Goal: Task Accomplishment & Management: Manage account settings

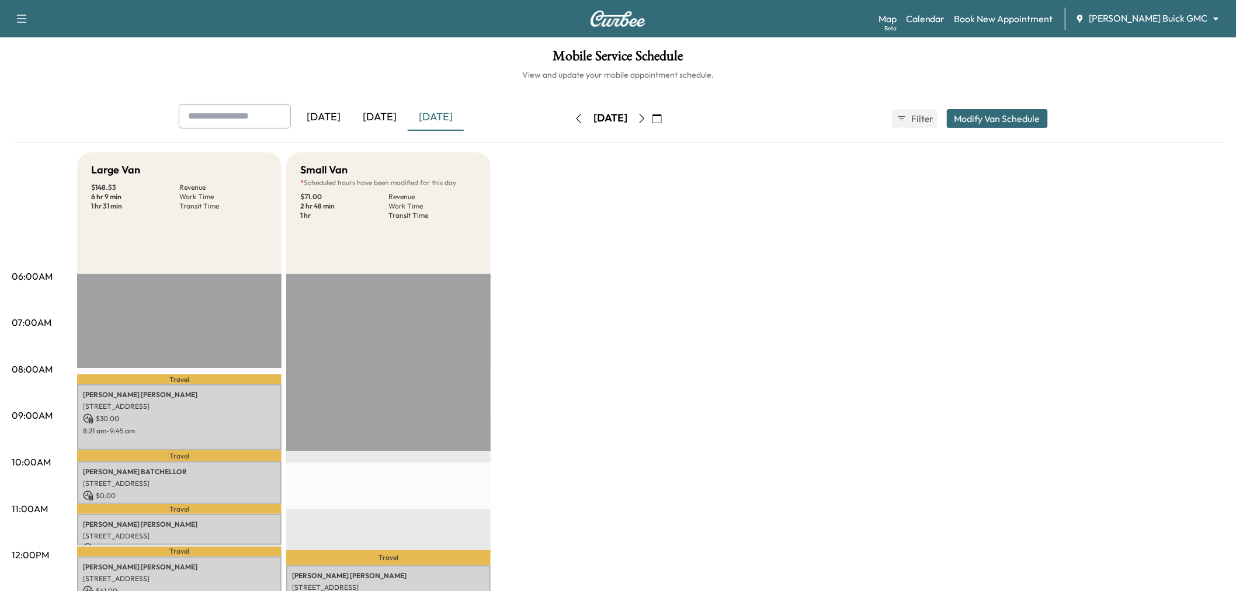
click at [389, 118] on div "[DATE]" at bounding box center [380, 117] width 56 height 27
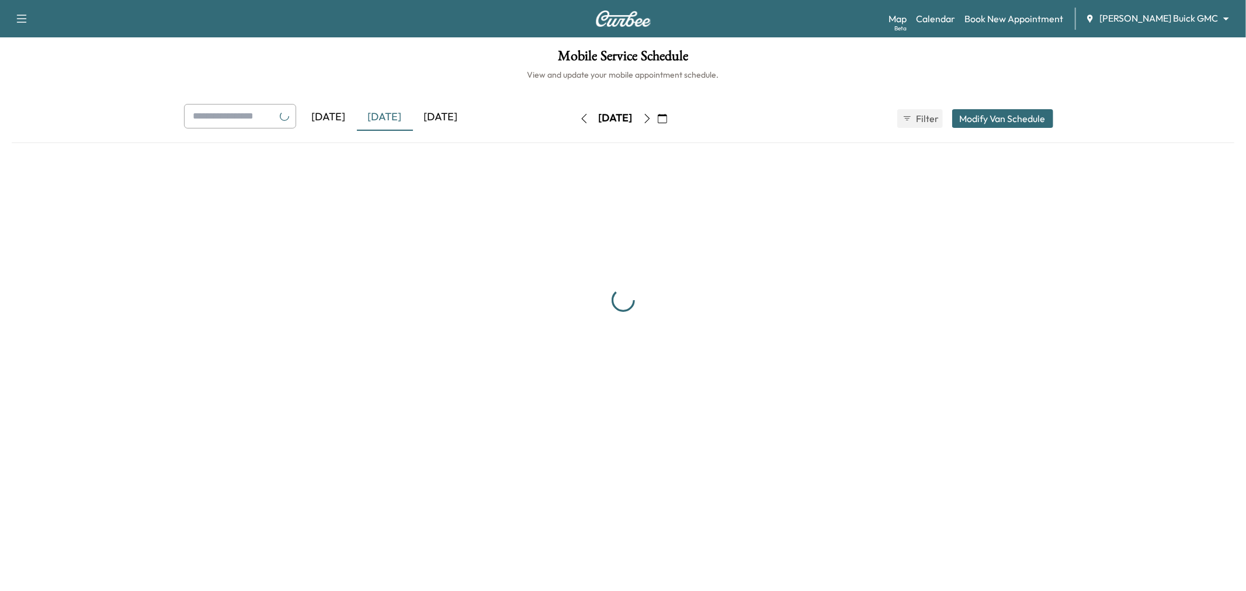
click at [446, 119] on div "[DATE]" at bounding box center [441, 117] width 56 height 27
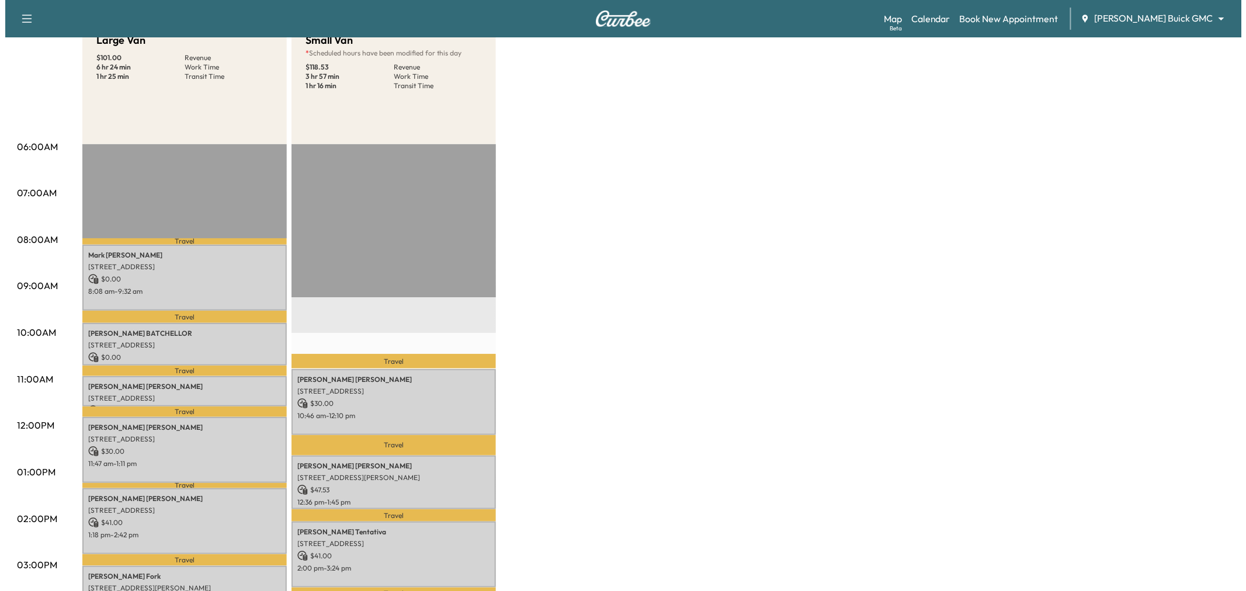
scroll to position [194, 0]
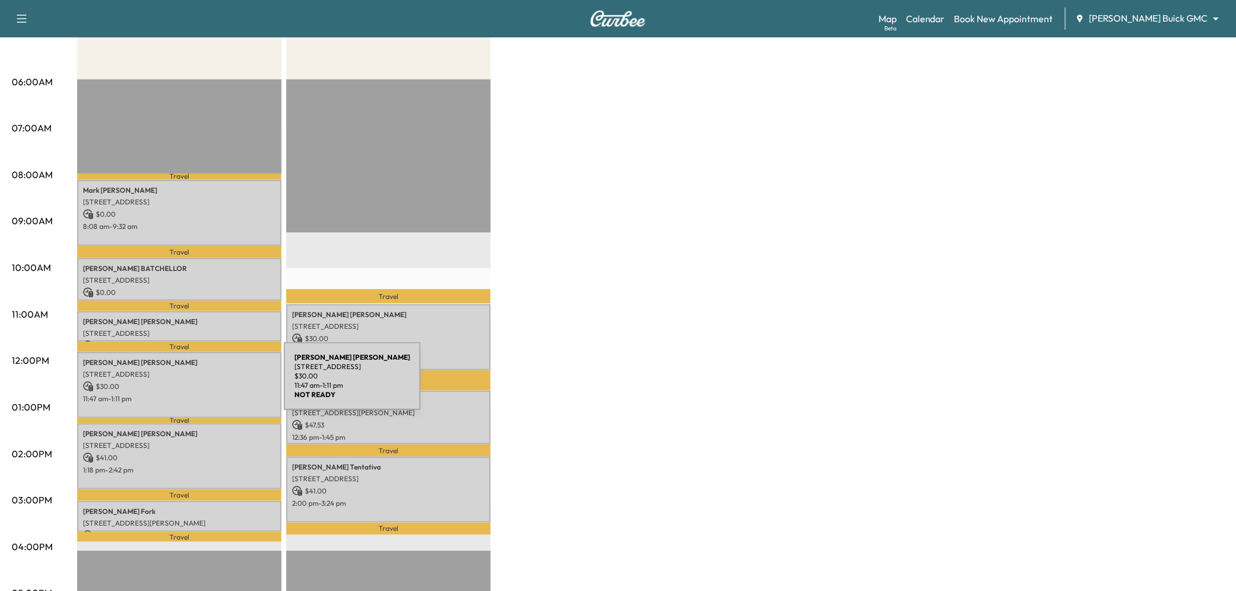
click at [196, 383] on p "$ 30.00" at bounding box center [179, 386] width 193 height 11
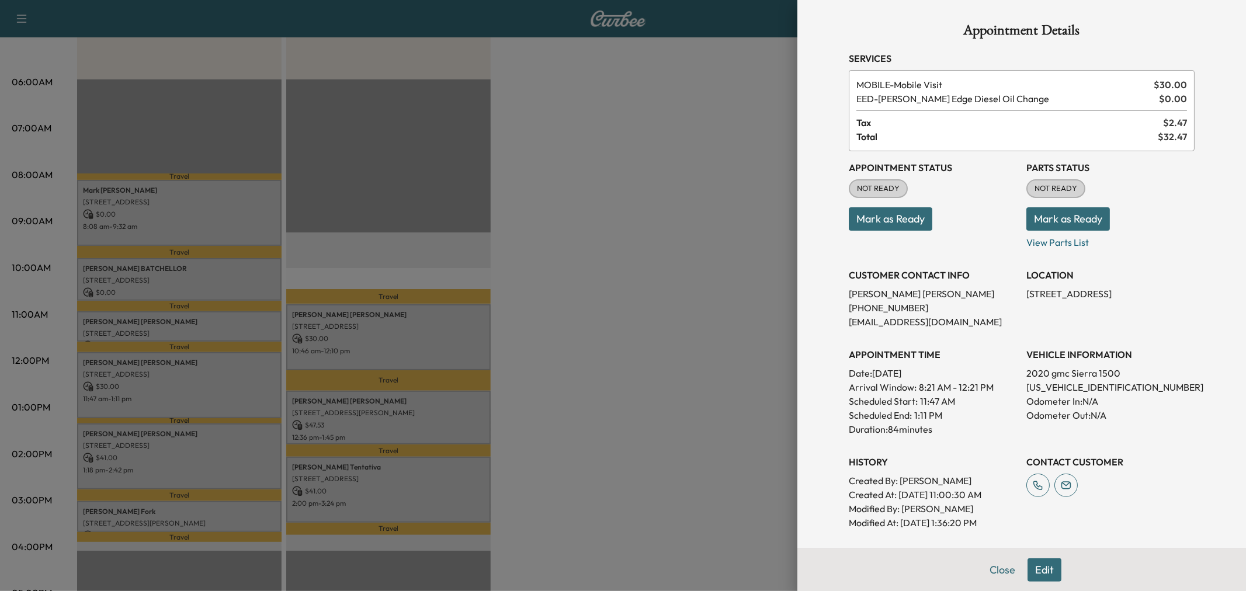
click at [623, 323] on div at bounding box center [623, 295] width 1246 height 591
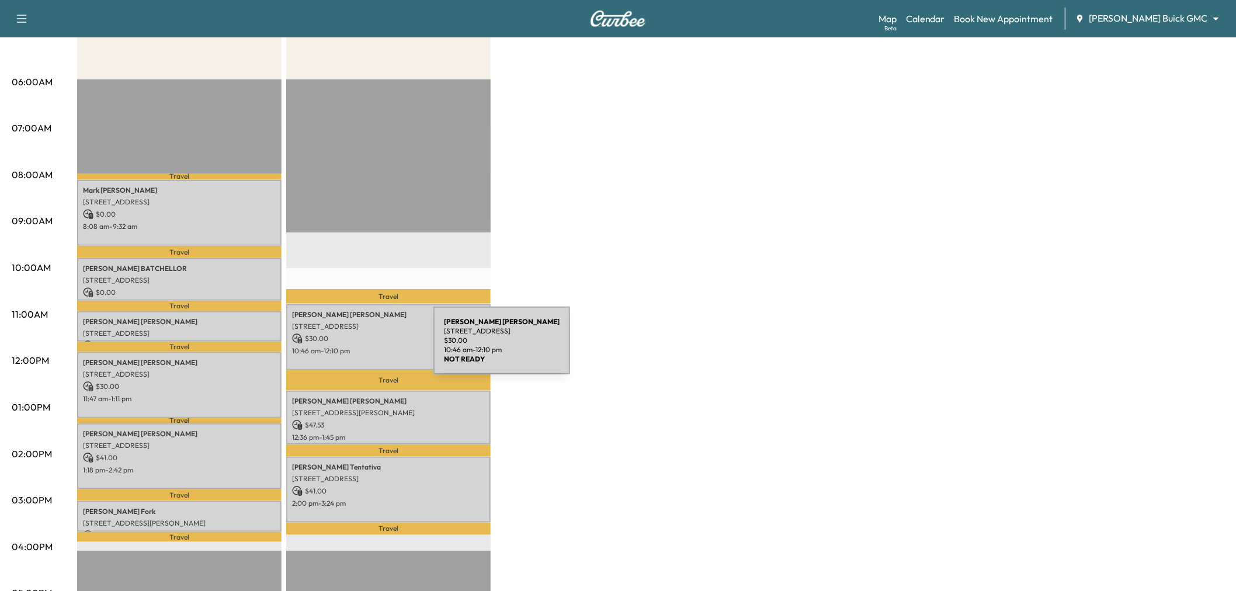
click at [345, 347] on p "10:46 am - 12:10 pm" at bounding box center [388, 350] width 193 height 9
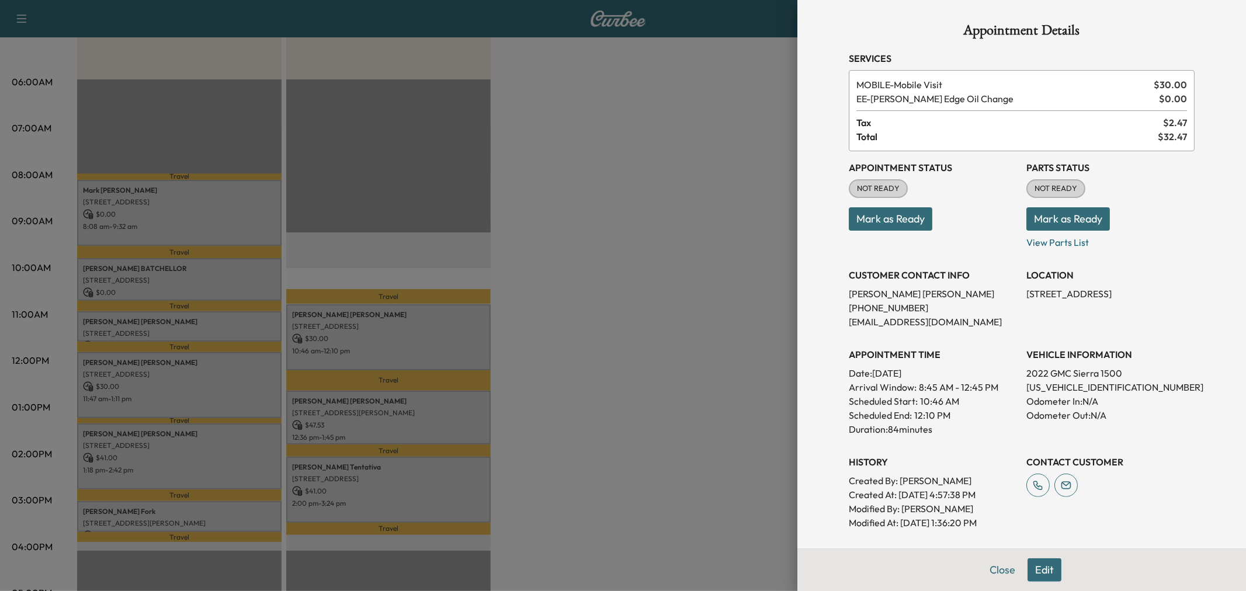
click at [403, 403] on div at bounding box center [623, 295] width 1246 height 591
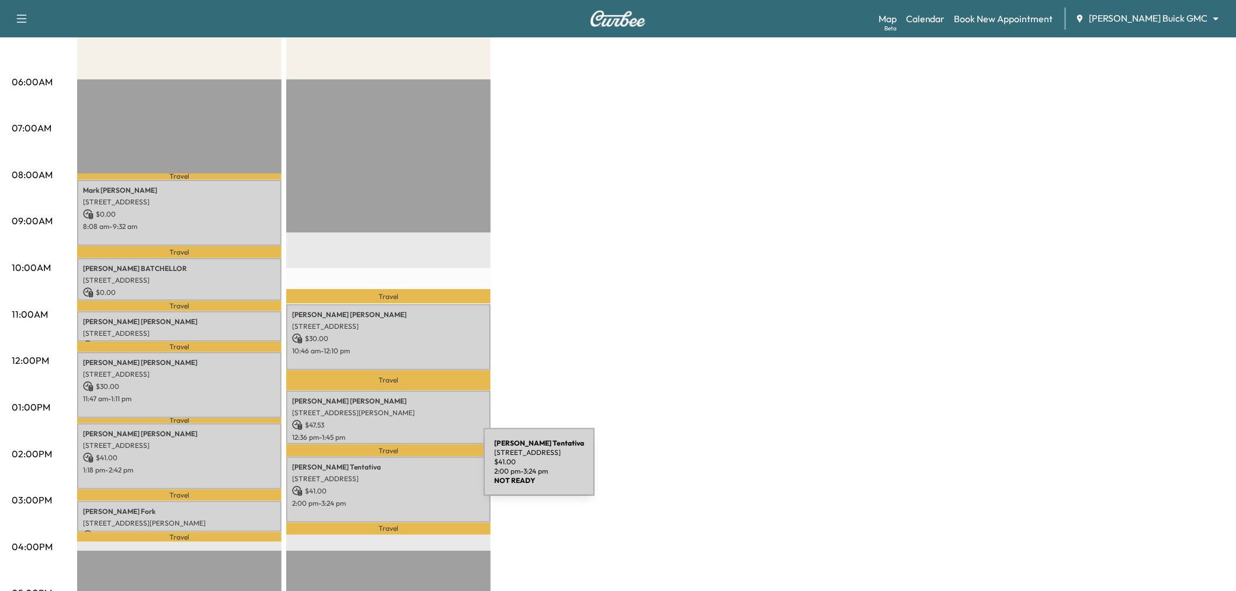
click at [396, 474] on p "[STREET_ADDRESS]" at bounding box center [388, 478] width 193 height 9
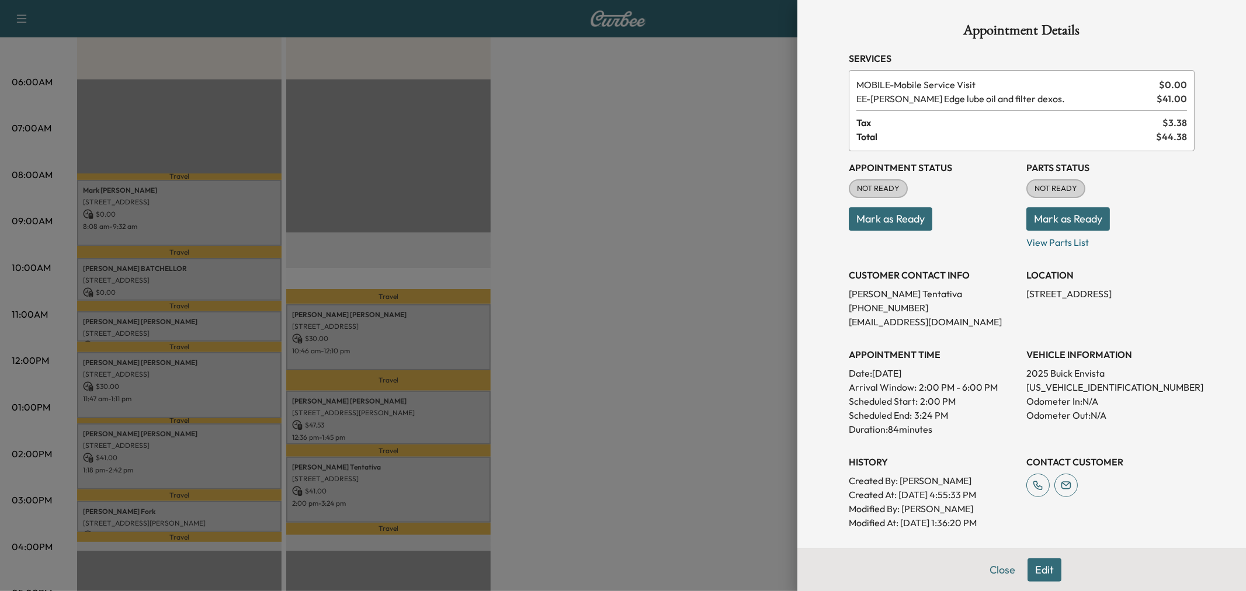
click at [392, 416] on div at bounding box center [623, 295] width 1246 height 591
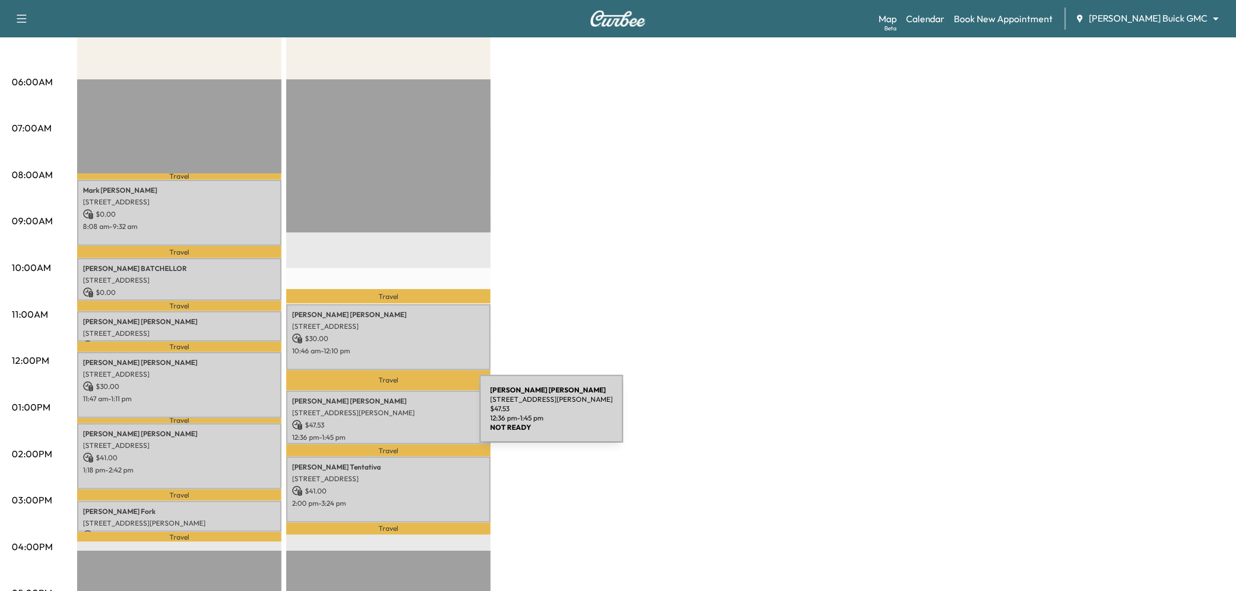
click at [392, 420] on p "$ 47.53" at bounding box center [388, 425] width 193 height 11
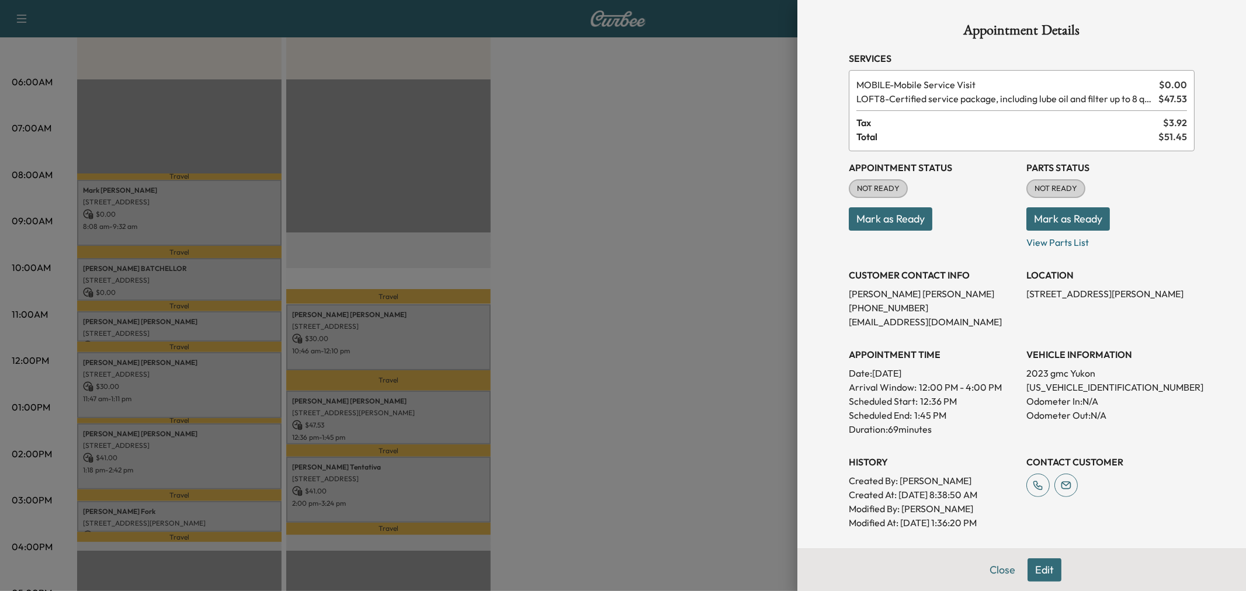
click at [249, 442] on div at bounding box center [623, 295] width 1246 height 591
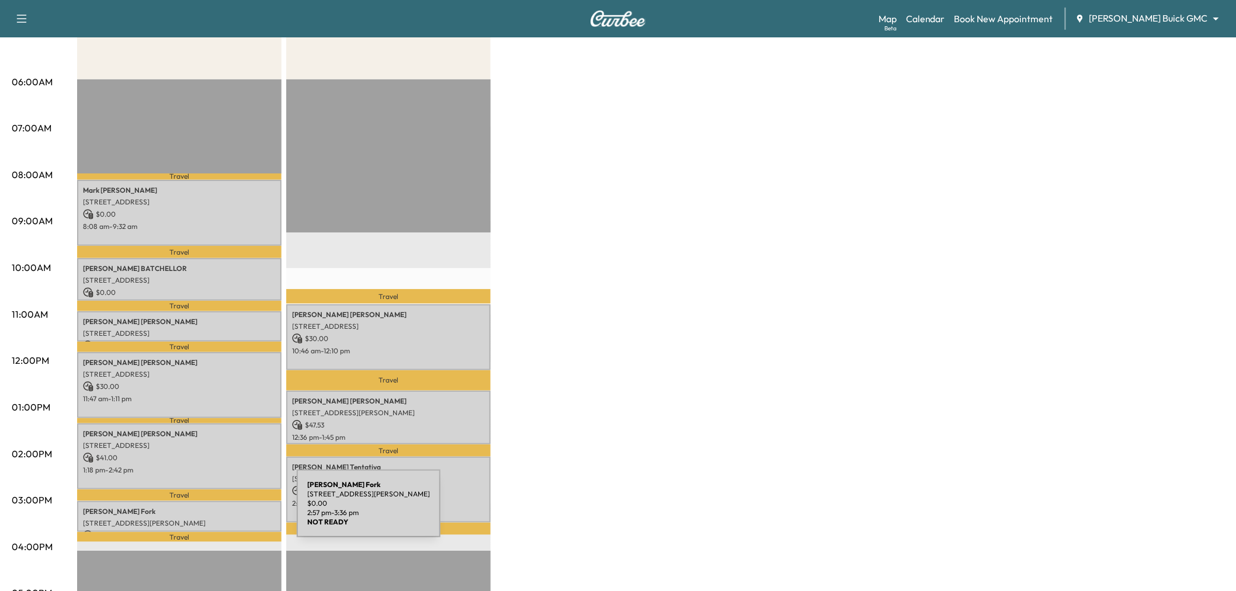
click at [208, 519] on p "[STREET_ADDRESS][PERSON_NAME]" at bounding box center [179, 523] width 193 height 9
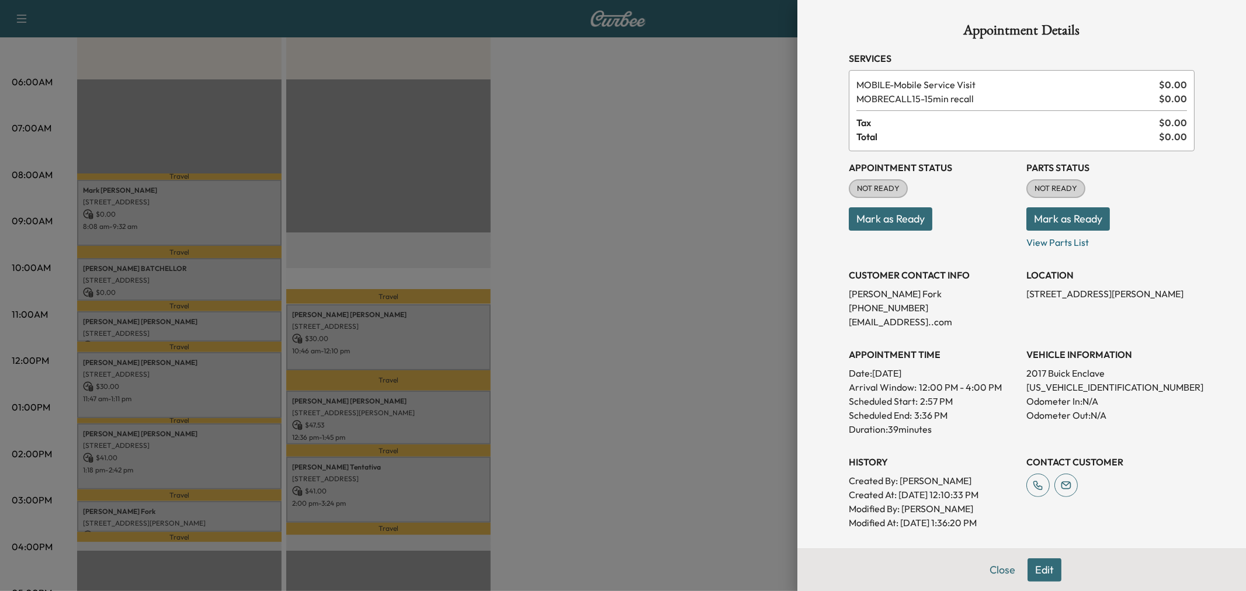
click at [201, 446] on div at bounding box center [623, 295] width 1246 height 591
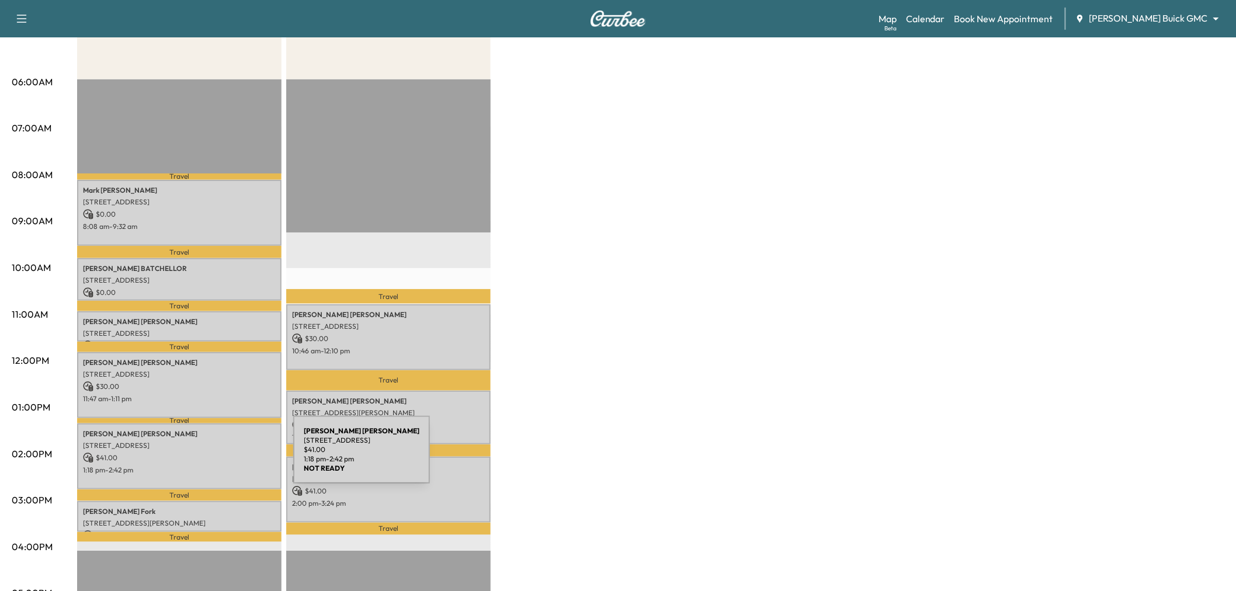
click at [206, 457] on p "$ 41.00" at bounding box center [179, 458] width 193 height 11
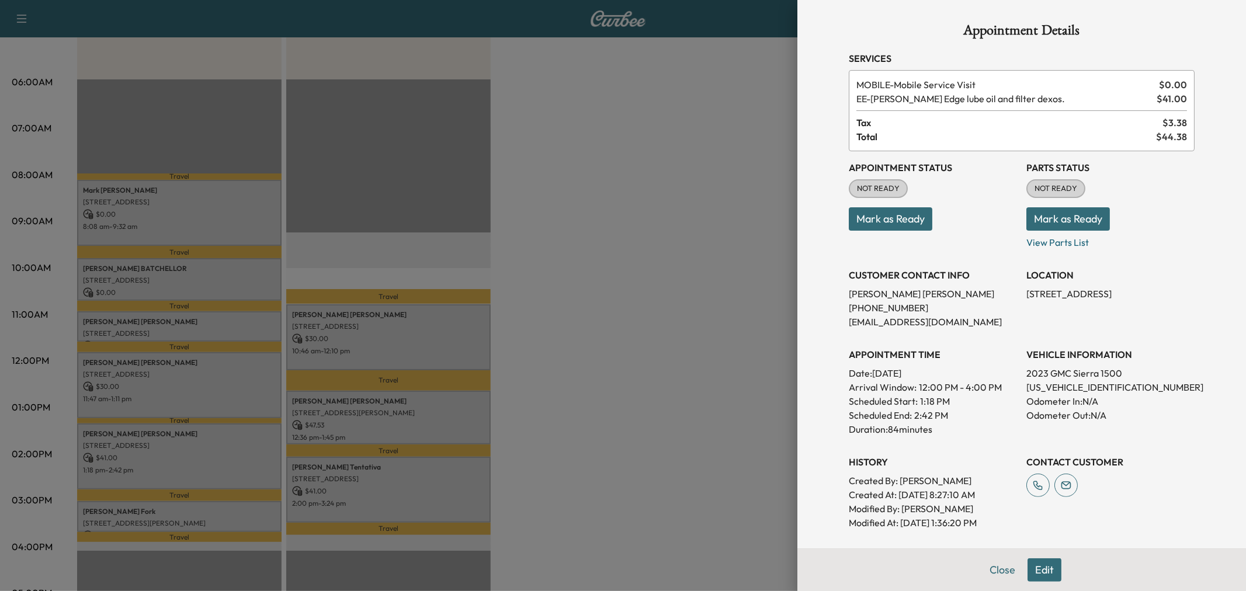
click at [206, 457] on div at bounding box center [623, 295] width 1246 height 591
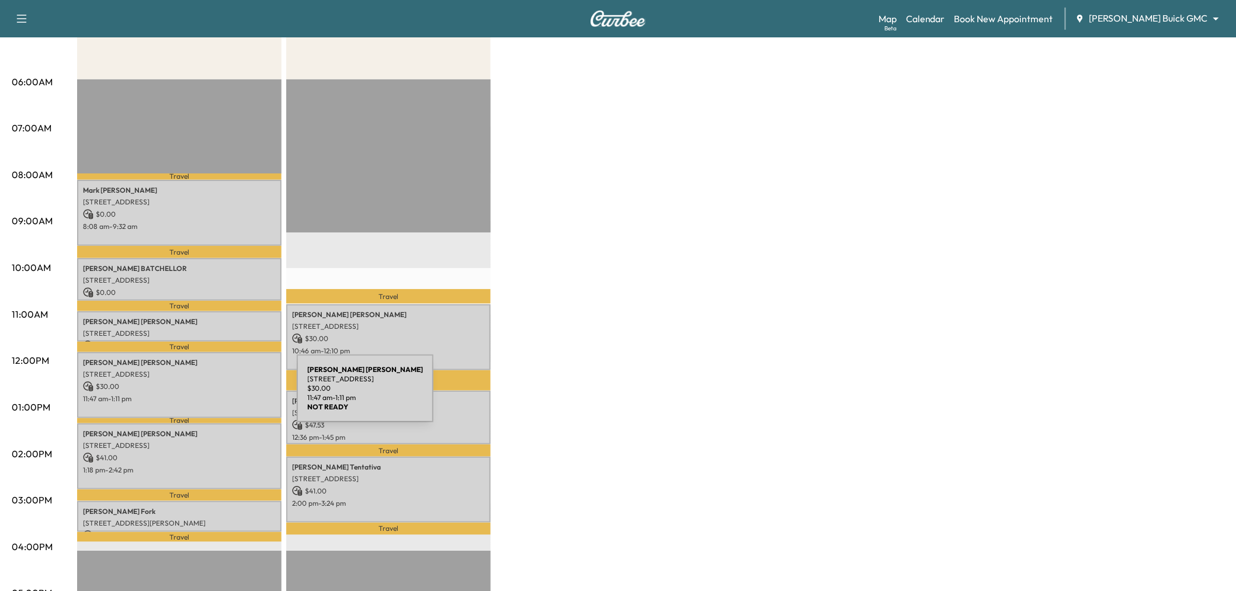
click at [209, 395] on p "11:47 am - 1:11 pm" at bounding box center [179, 398] width 193 height 9
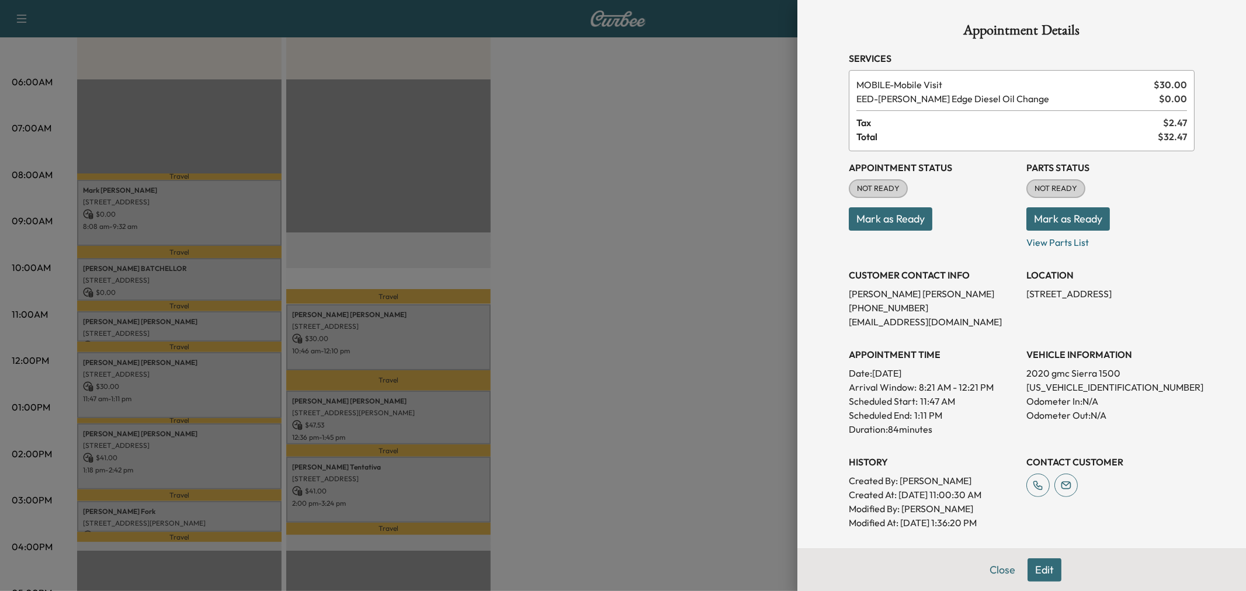
click at [209, 395] on div at bounding box center [623, 295] width 1246 height 591
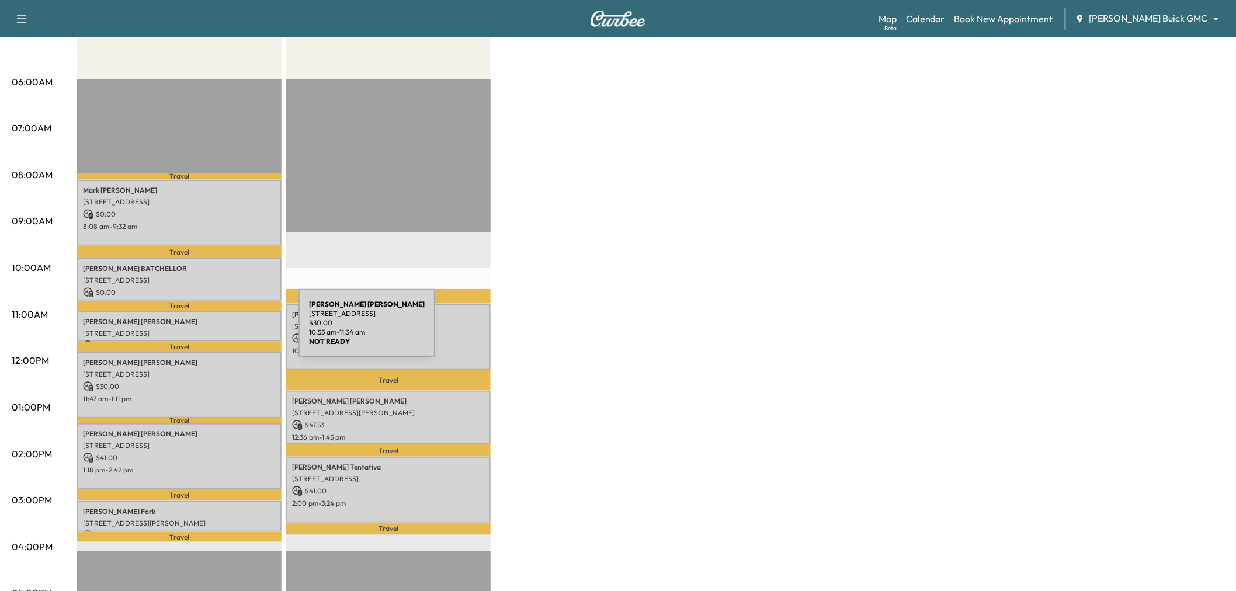
click at [213, 319] on p "[PERSON_NAME]" at bounding box center [179, 321] width 193 height 9
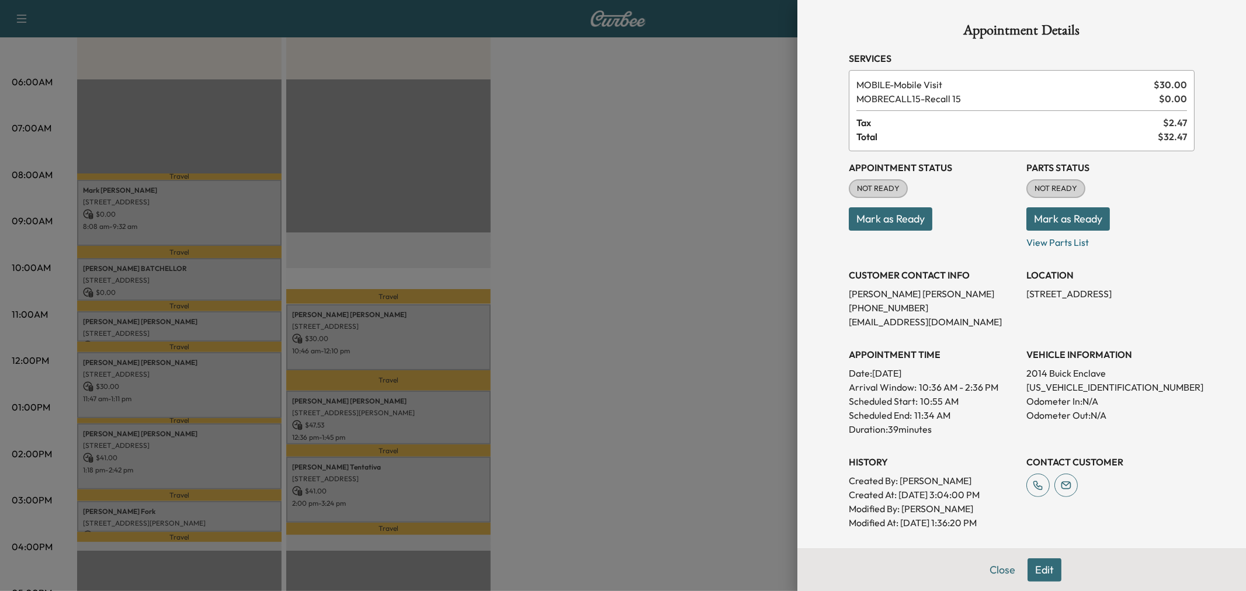
click at [213, 319] on div at bounding box center [623, 295] width 1246 height 591
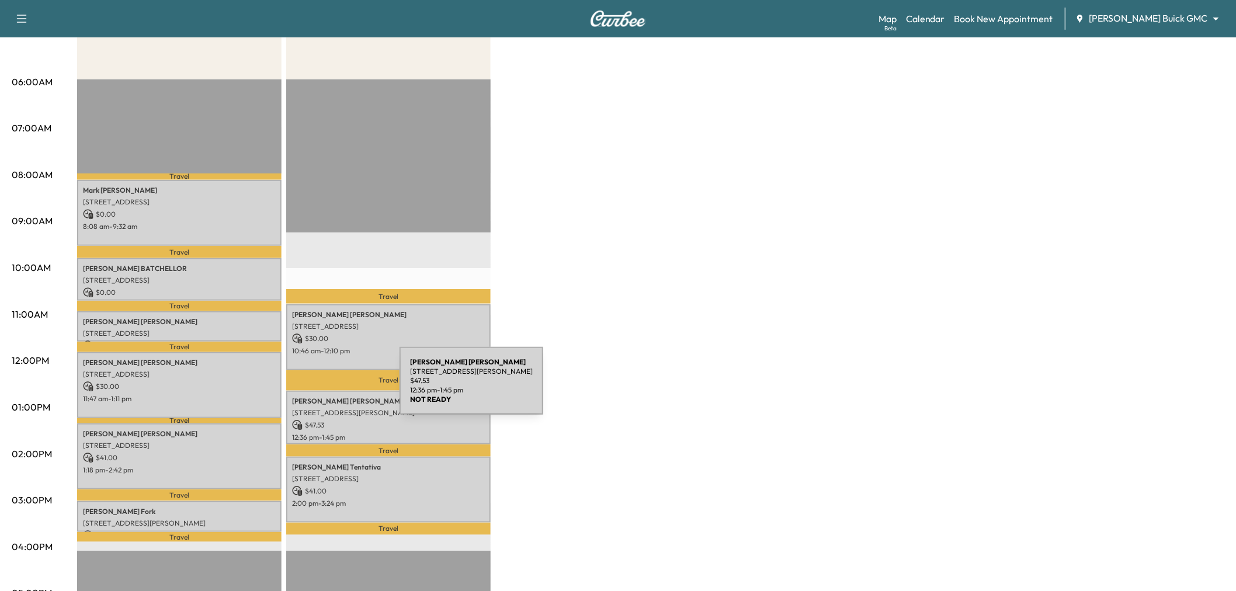
click at [312, 391] on div "[PERSON_NAME] [STREET_ADDRESS][PERSON_NAME] $ 47.53 12:36 pm - 1:45 pm" at bounding box center [388, 418] width 204 height 54
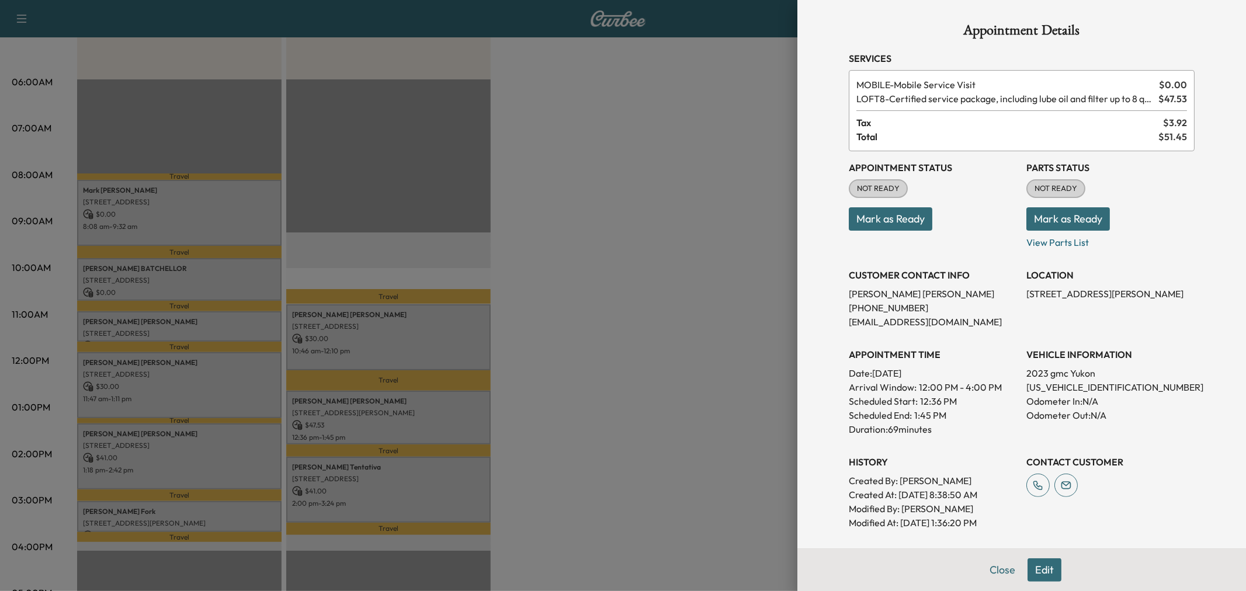
click at [375, 407] on div at bounding box center [623, 295] width 1246 height 591
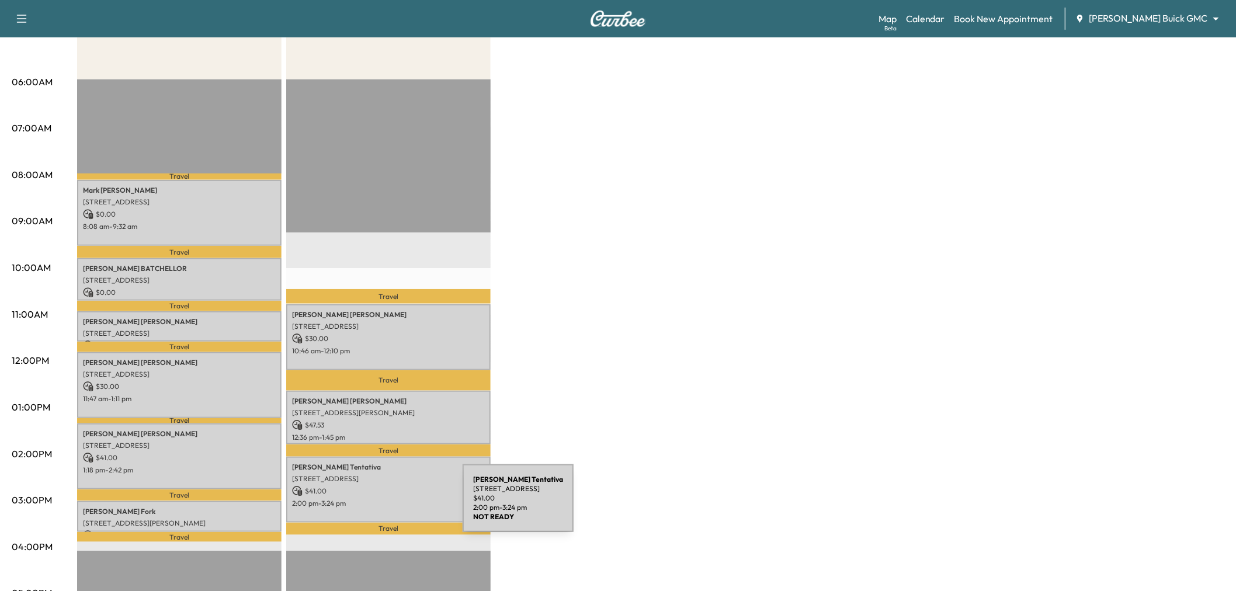
click at [375, 505] on div "[PERSON_NAME] [STREET_ADDRESS] $ 41.00 2:00 pm - 3:24 pm" at bounding box center [388, 490] width 204 height 66
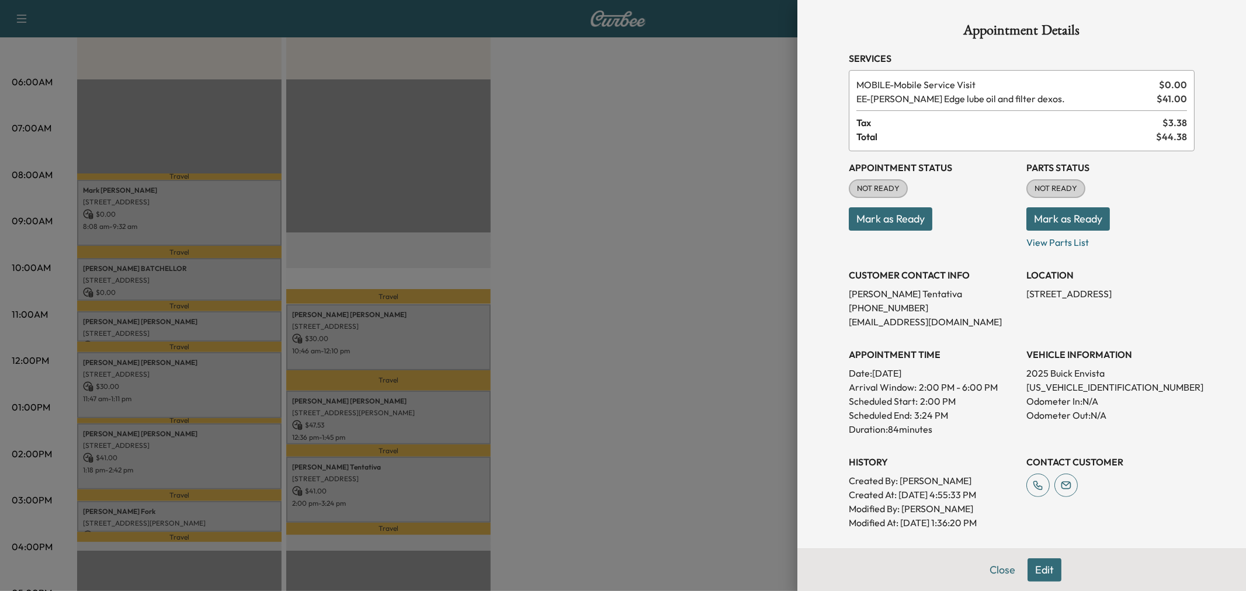
click at [375, 505] on div at bounding box center [623, 295] width 1246 height 591
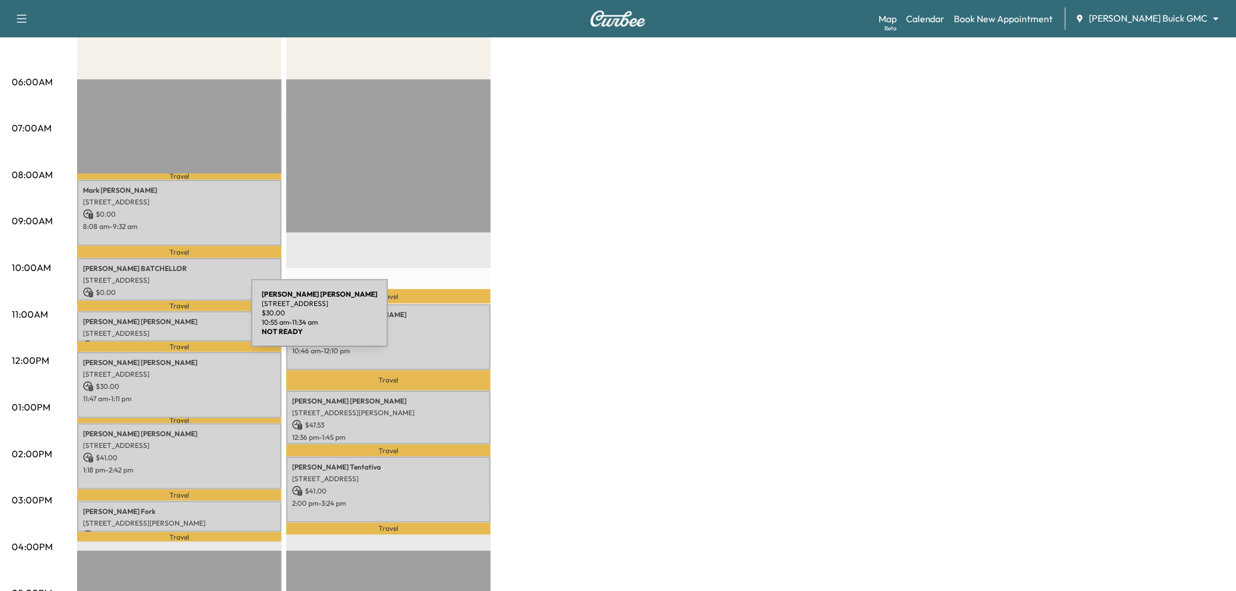
click at [163, 320] on p "[PERSON_NAME]" at bounding box center [179, 321] width 193 height 9
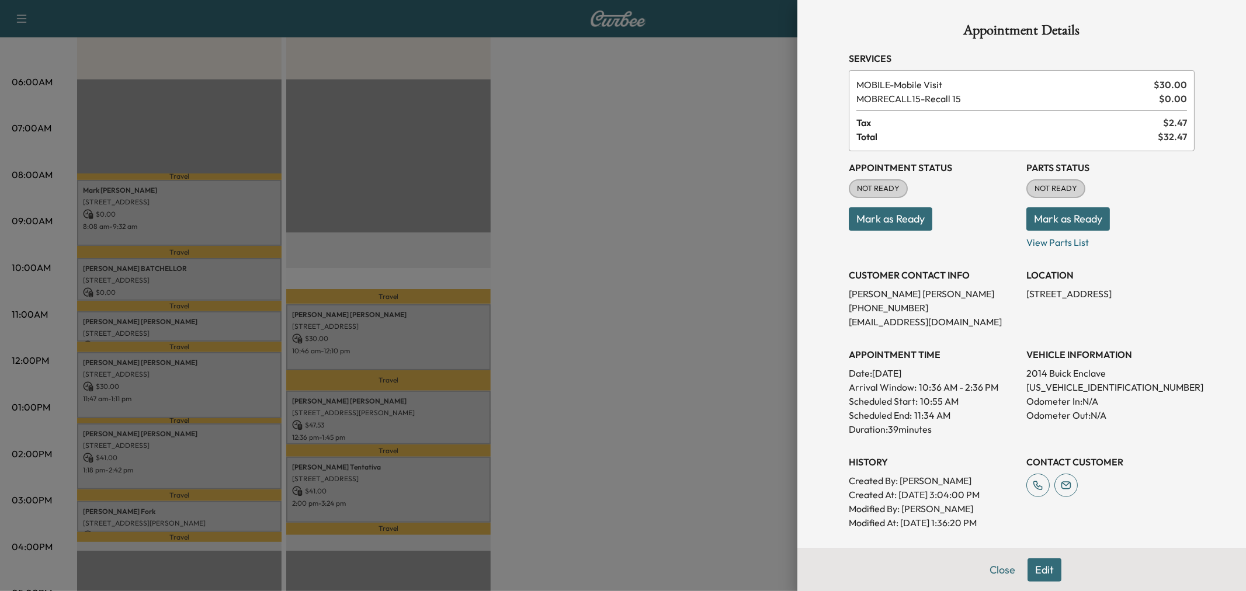
click at [163, 320] on div at bounding box center [623, 295] width 1246 height 591
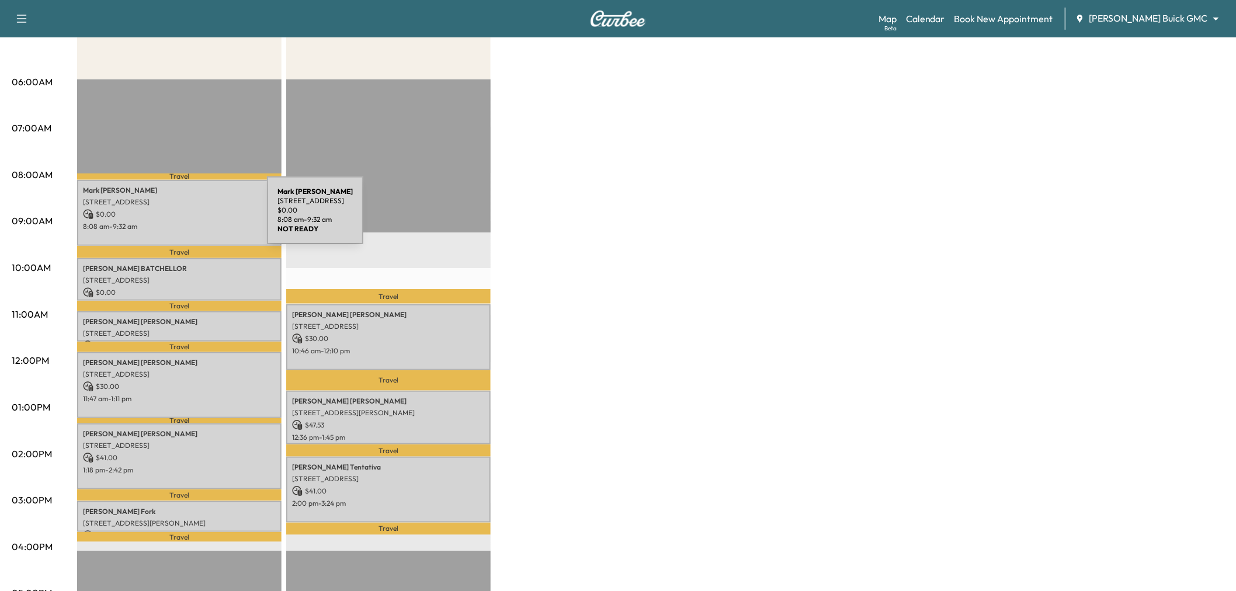
click at [179, 217] on p "$ 0.00" at bounding box center [179, 214] width 193 height 11
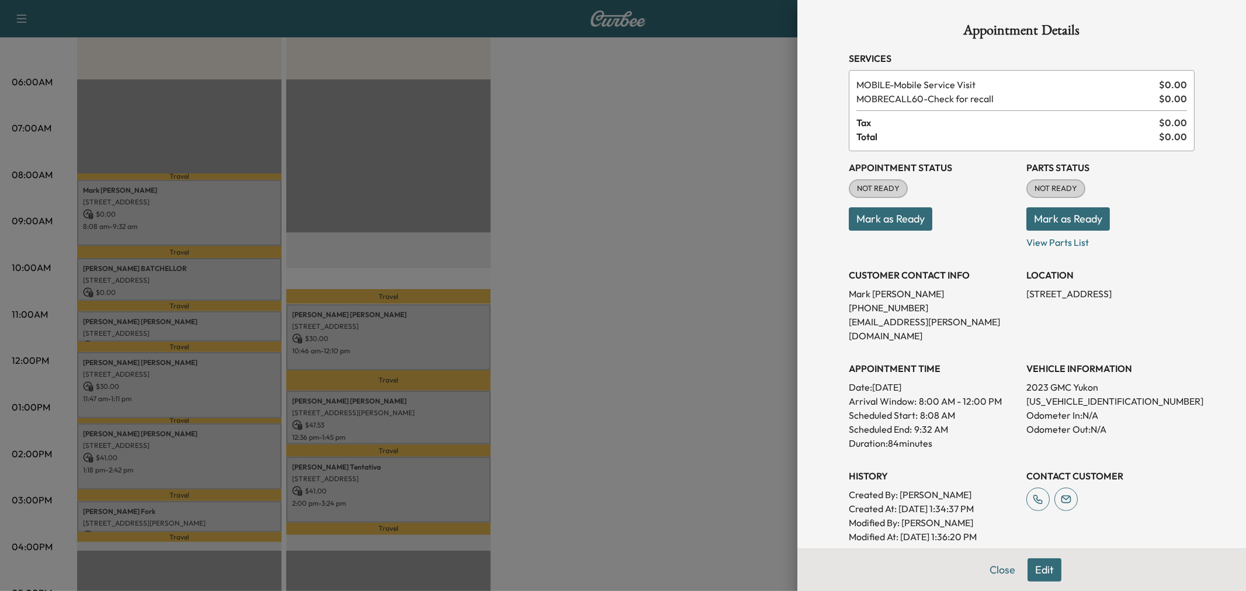
click at [179, 217] on div at bounding box center [623, 295] width 1246 height 591
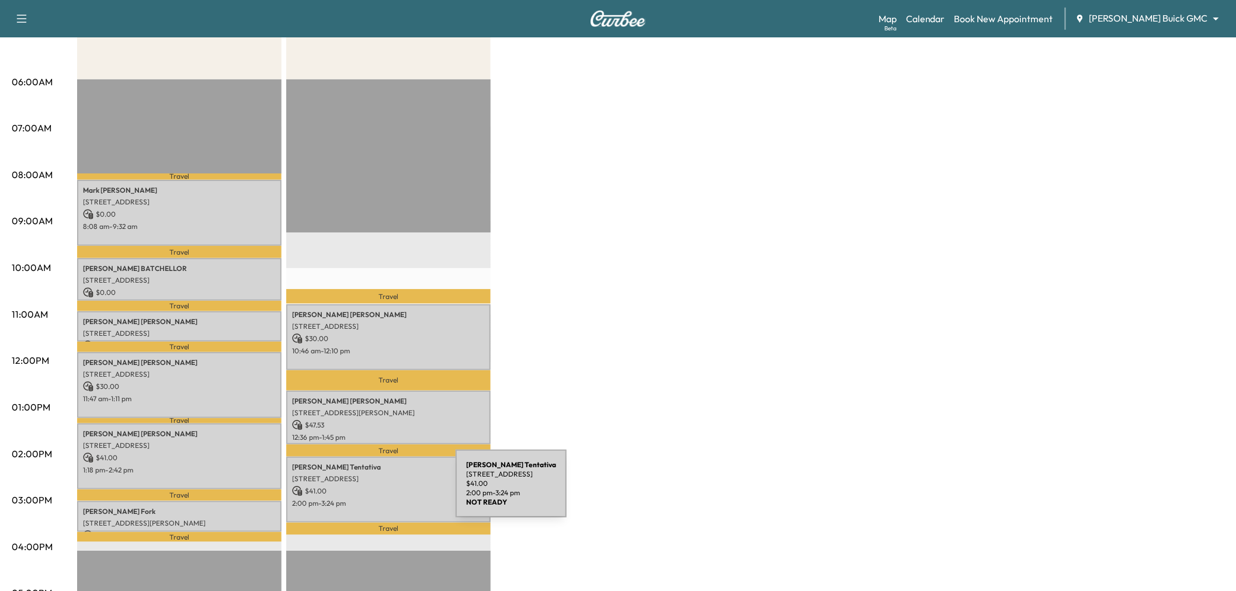
click at [368, 490] on p "$ 41.00" at bounding box center [388, 491] width 193 height 11
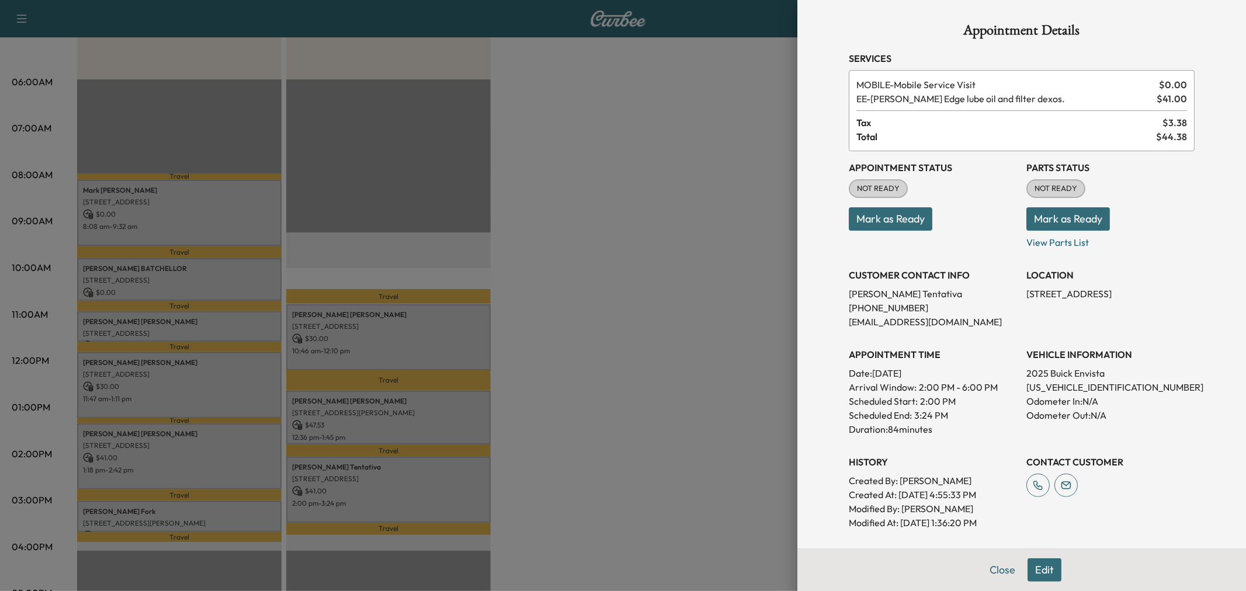
click at [213, 480] on div at bounding box center [623, 295] width 1246 height 591
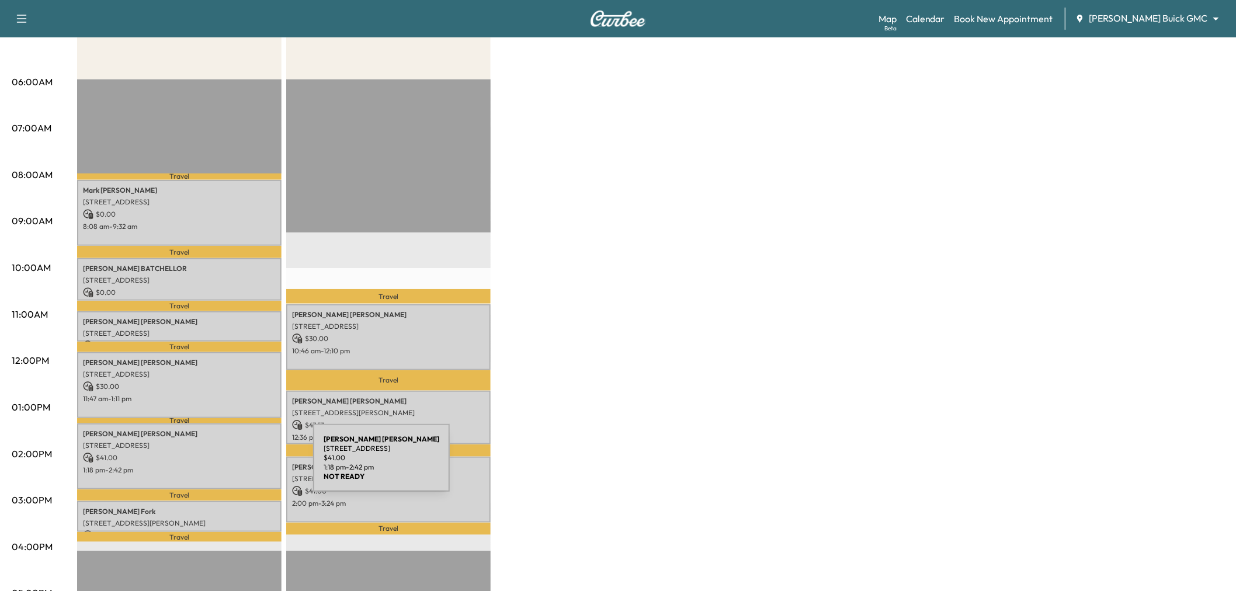
click at [225, 465] on p "1:18 pm - 2:42 pm" at bounding box center [179, 469] width 193 height 9
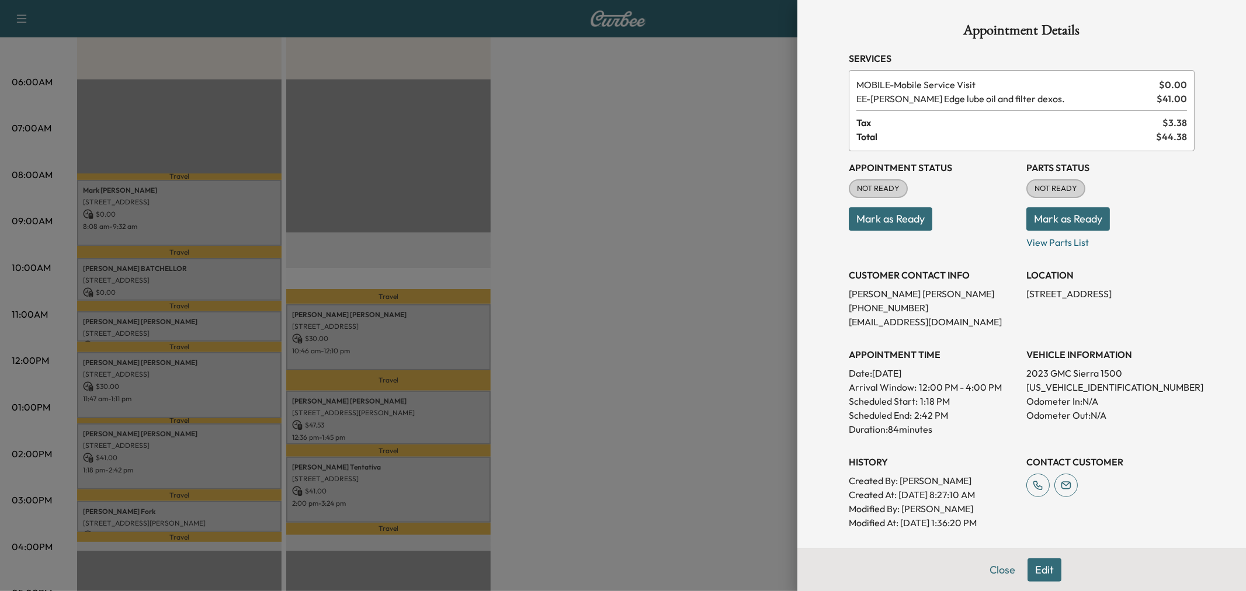
click at [235, 399] on div at bounding box center [623, 295] width 1246 height 591
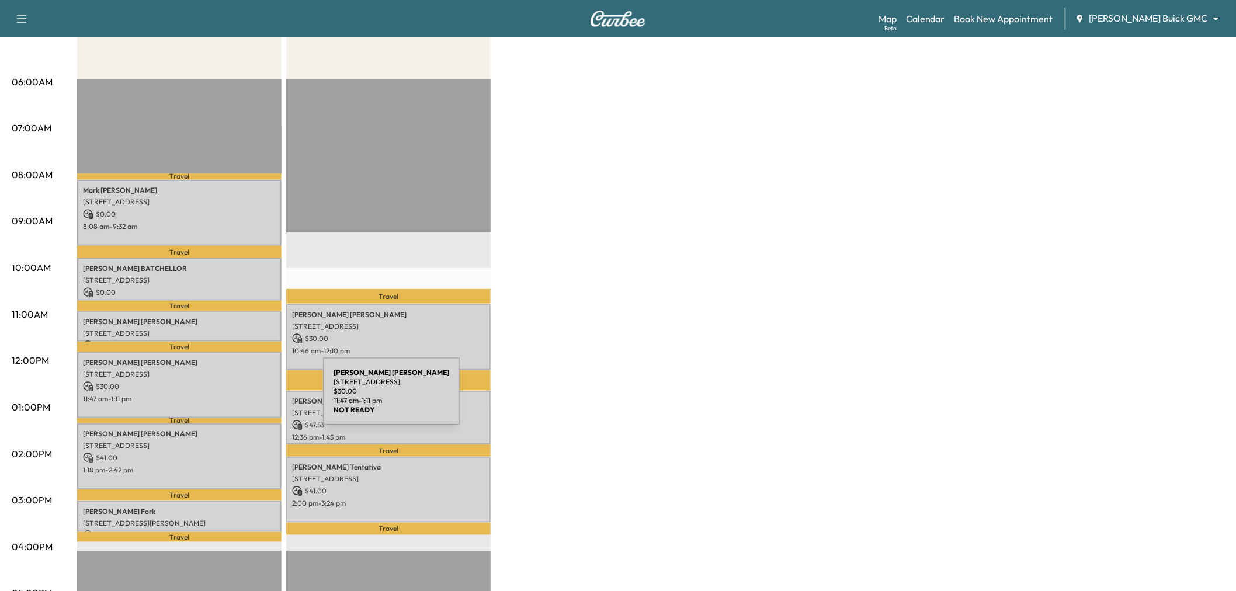
click at [235, 398] on p "11:47 am - 1:11 pm" at bounding box center [179, 398] width 193 height 9
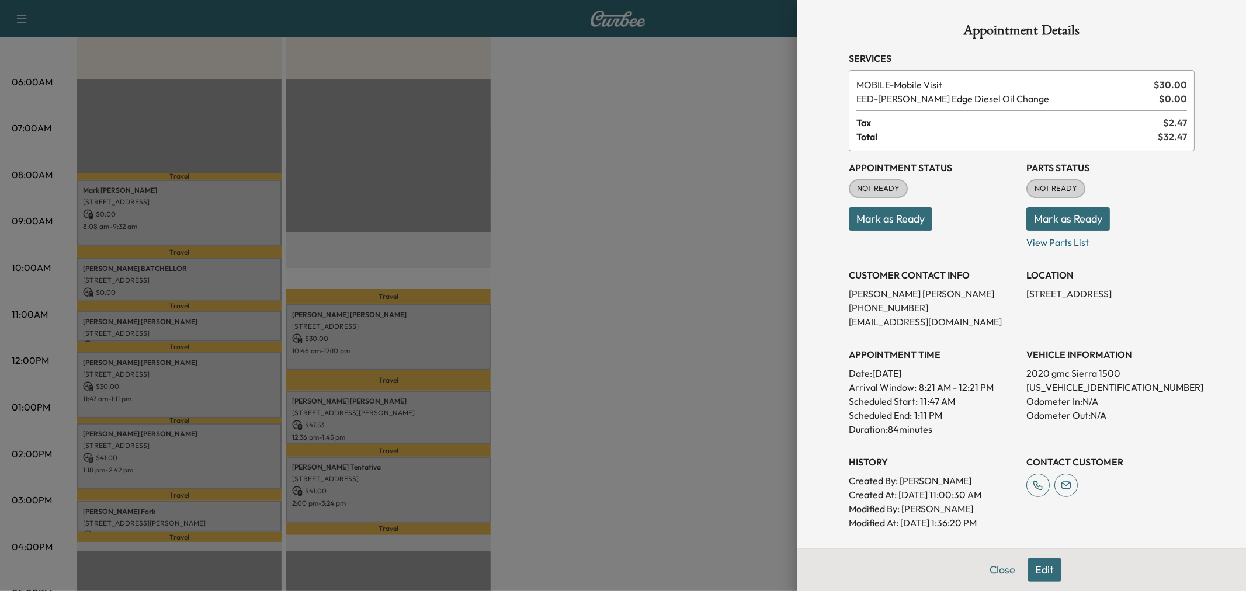
click at [235, 398] on div at bounding box center [623, 295] width 1246 height 591
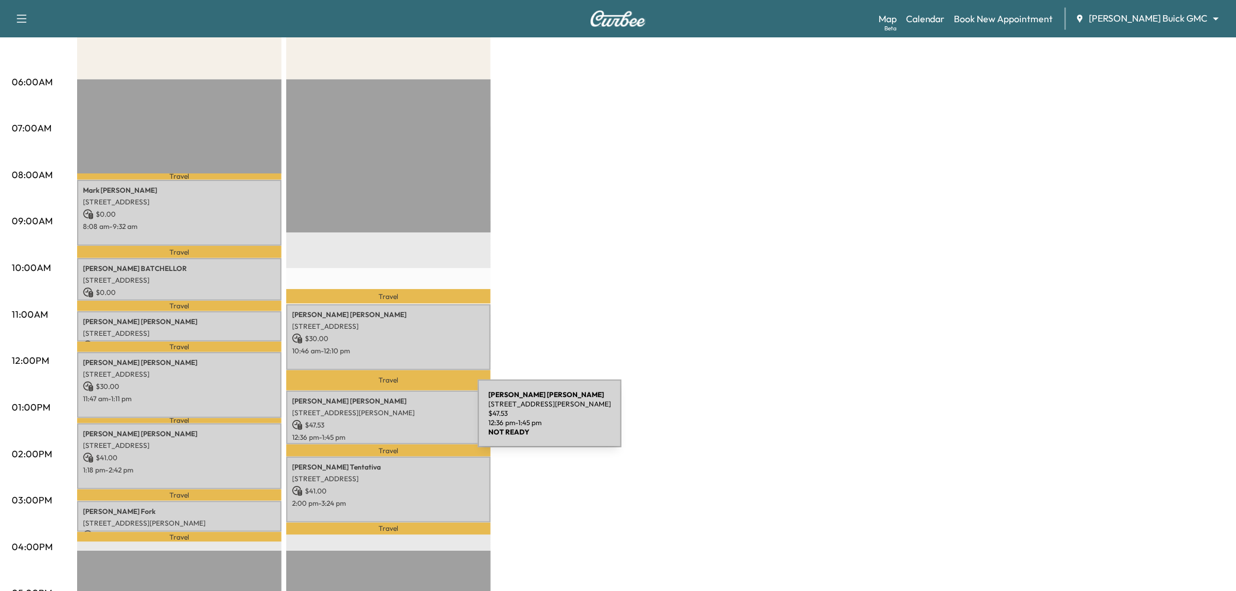
click at [390, 420] on p "$ 47.53" at bounding box center [388, 425] width 193 height 11
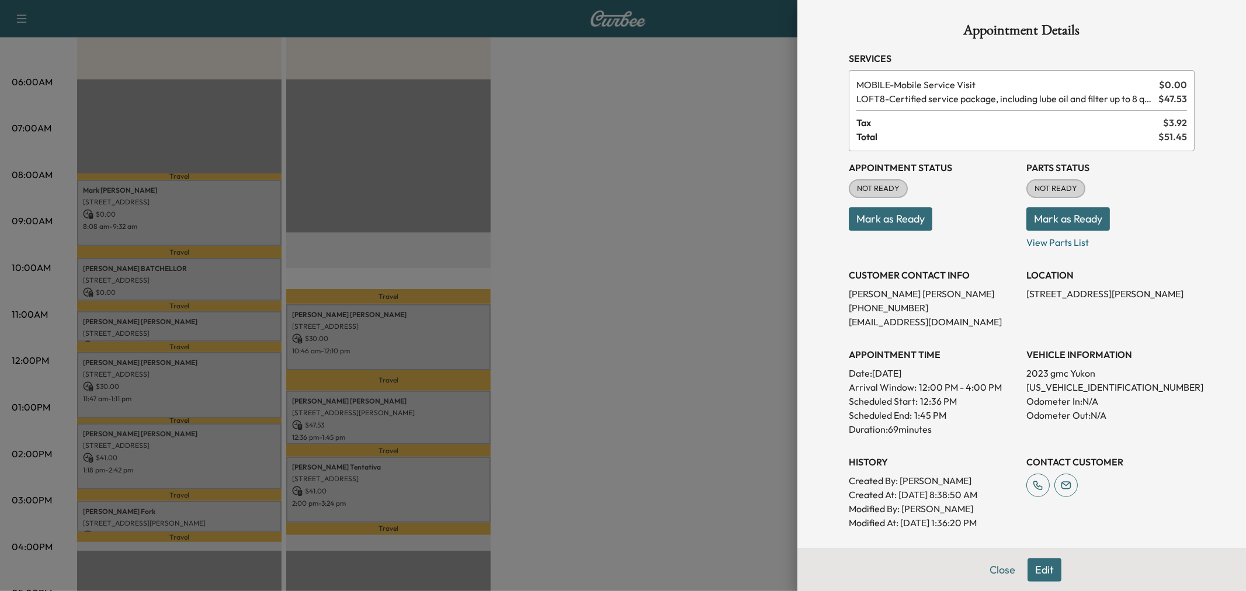
click at [391, 420] on div at bounding box center [623, 295] width 1246 height 591
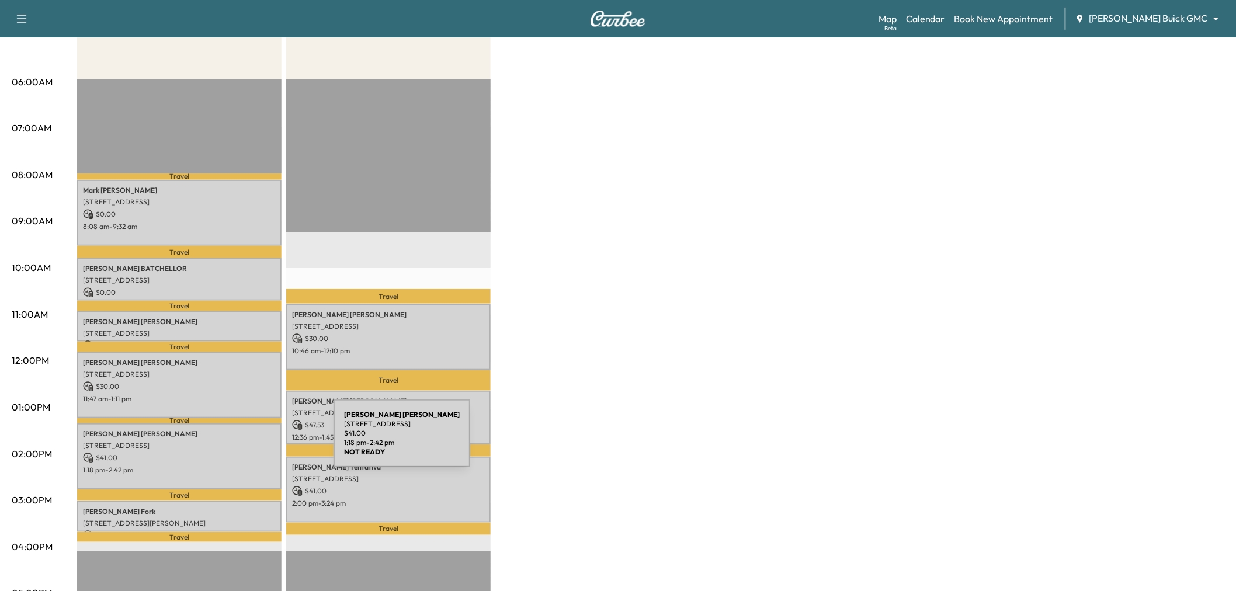
click at [241, 442] on p "[STREET_ADDRESS]" at bounding box center [179, 445] width 193 height 9
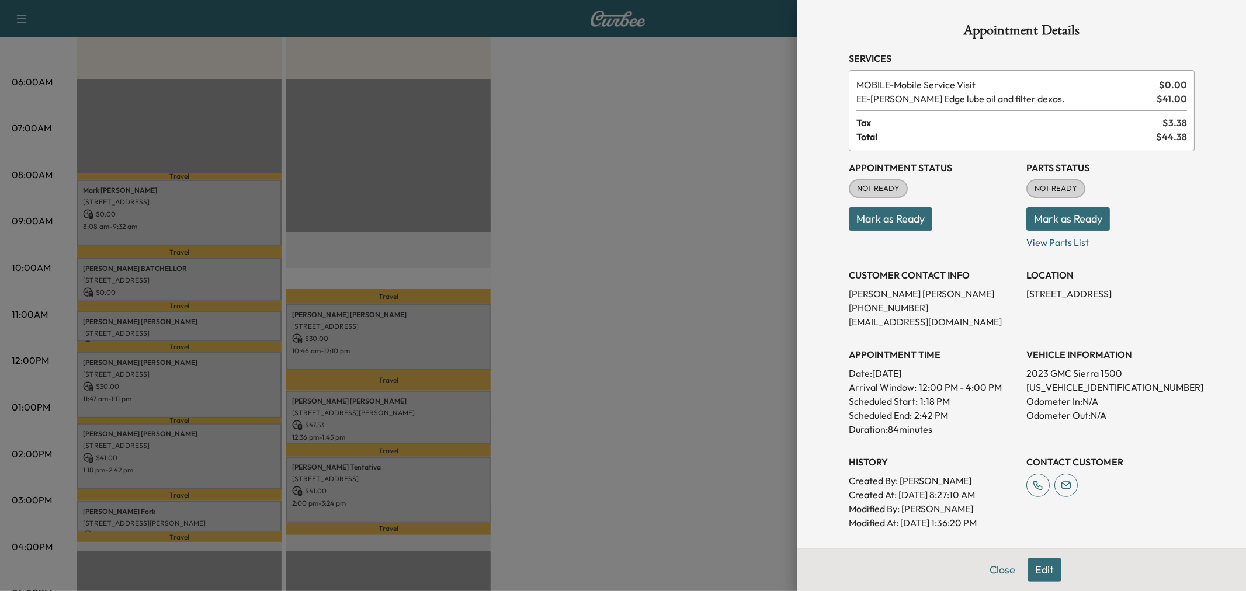
scroll to position [196, 0]
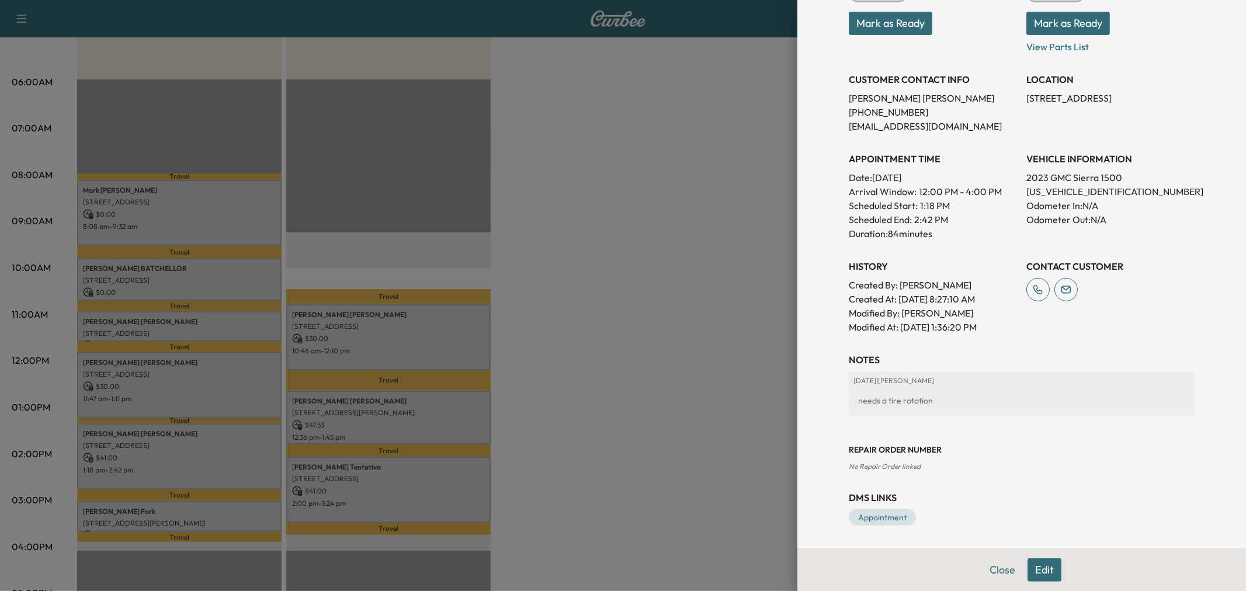
click at [214, 493] on div at bounding box center [623, 295] width 1246 height 591
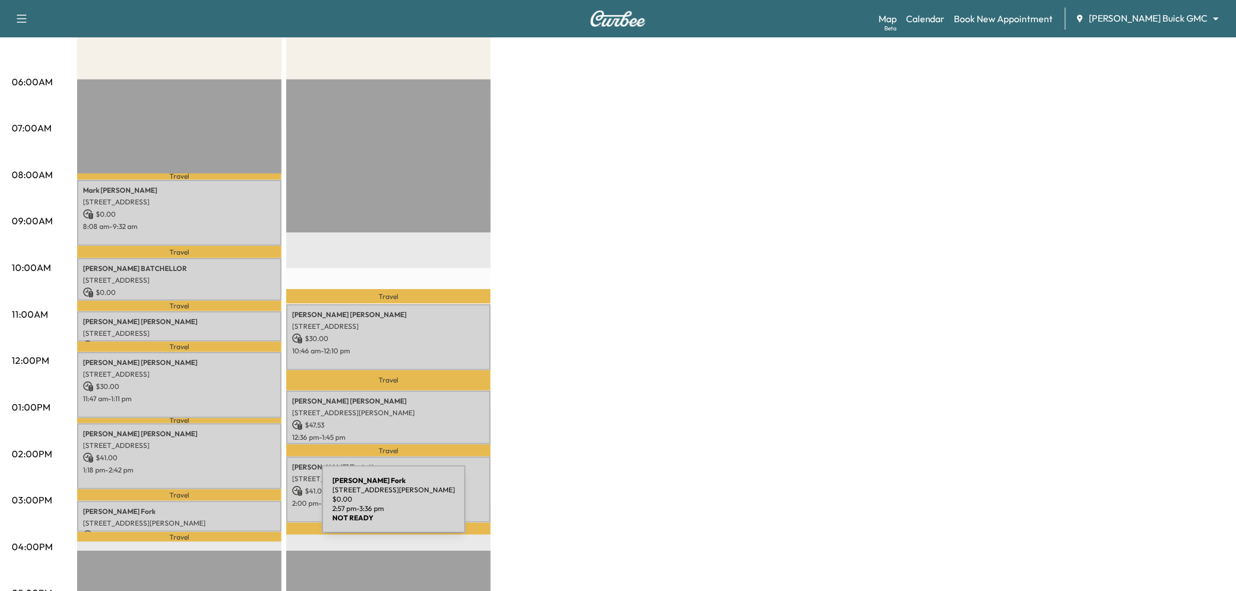
click at [234, 507] on p "[PERSON_NAME] Fork" at bounding box center [179, 511] width 193 height 9
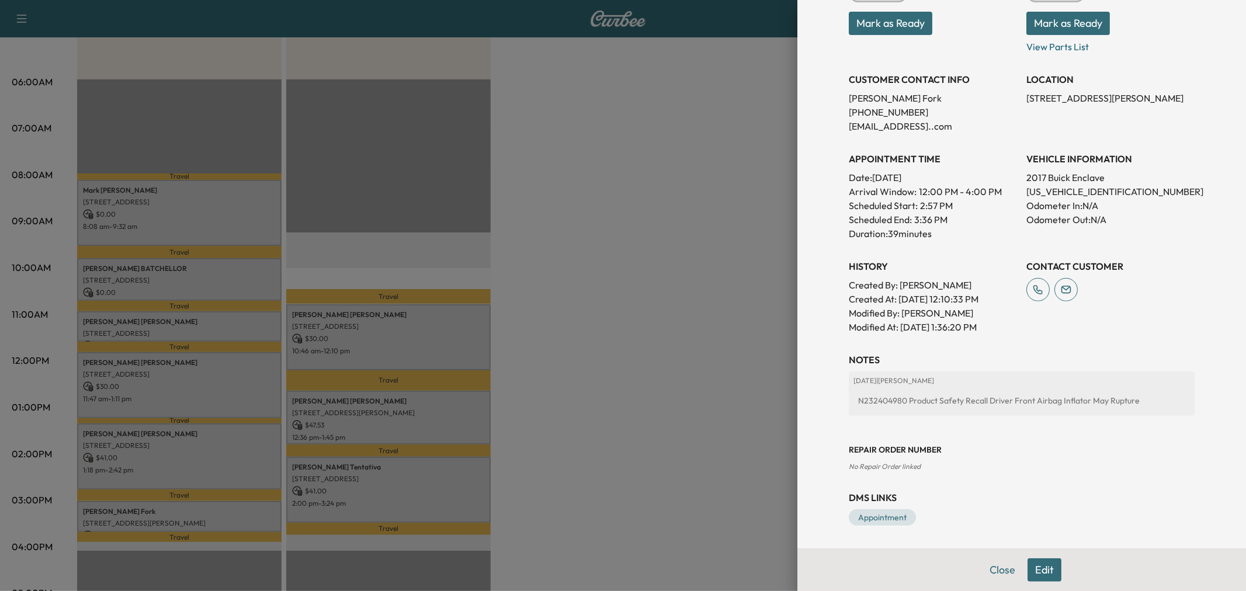
click at [222, 469] on div at bounding box center [623, 295] width 1246 height 591
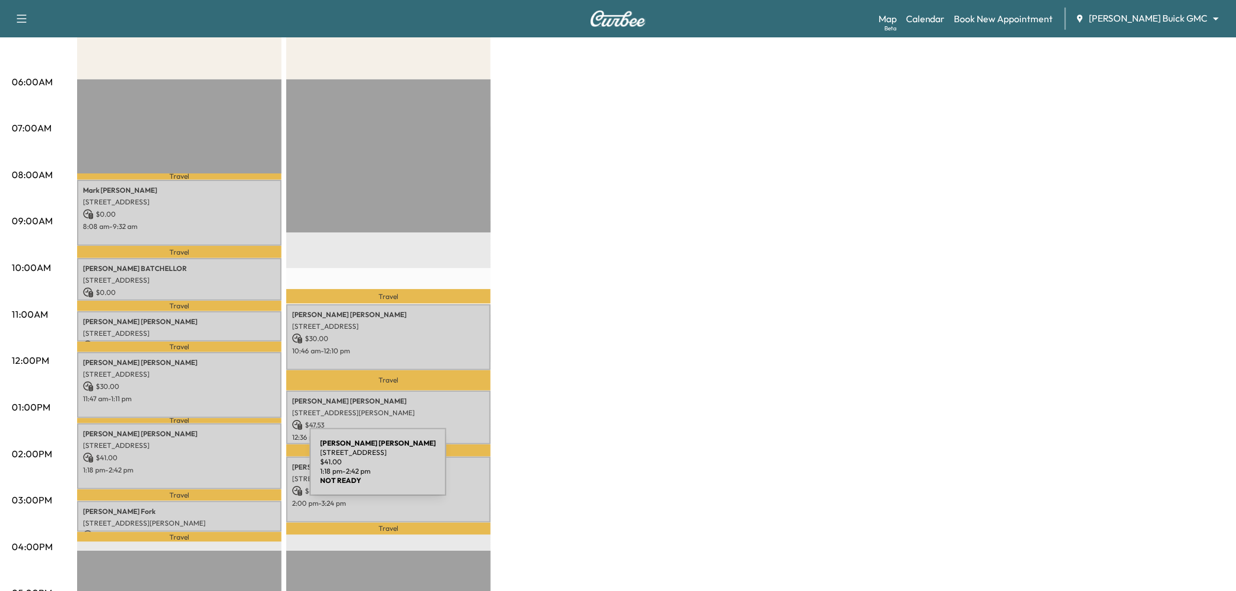
click at [222, 469] on p "1:18 pm - 2:42 pm" at bounding box center [179, 469] width 193 height 9
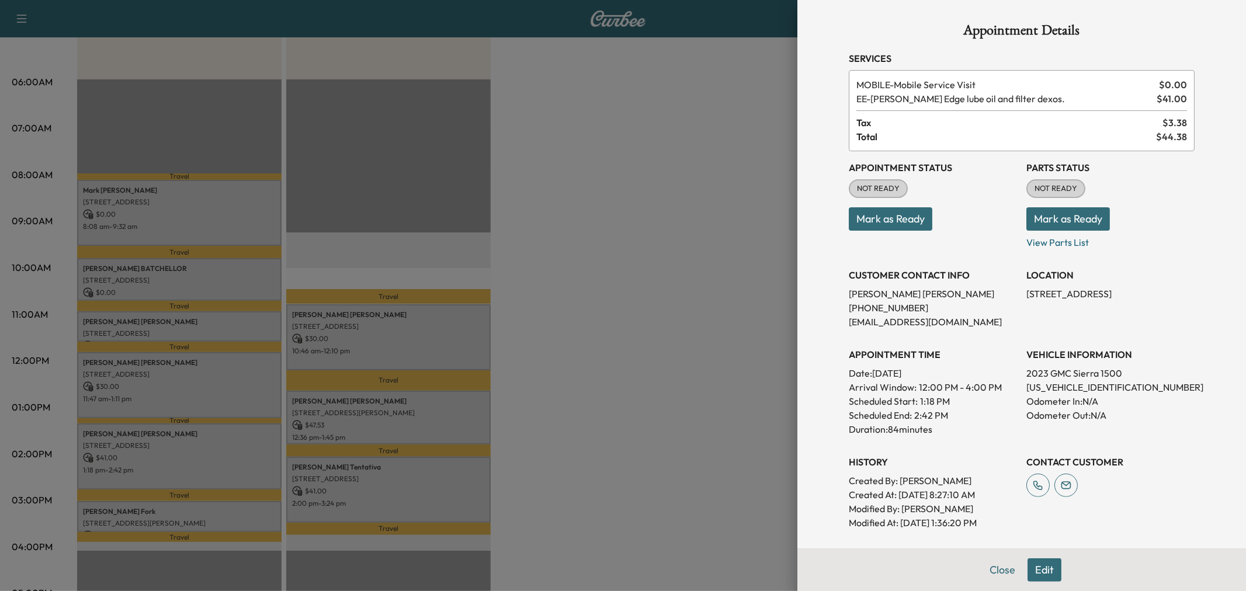
click at [207, 506] on div at bounding box center [623, 295] width 1246 height 591
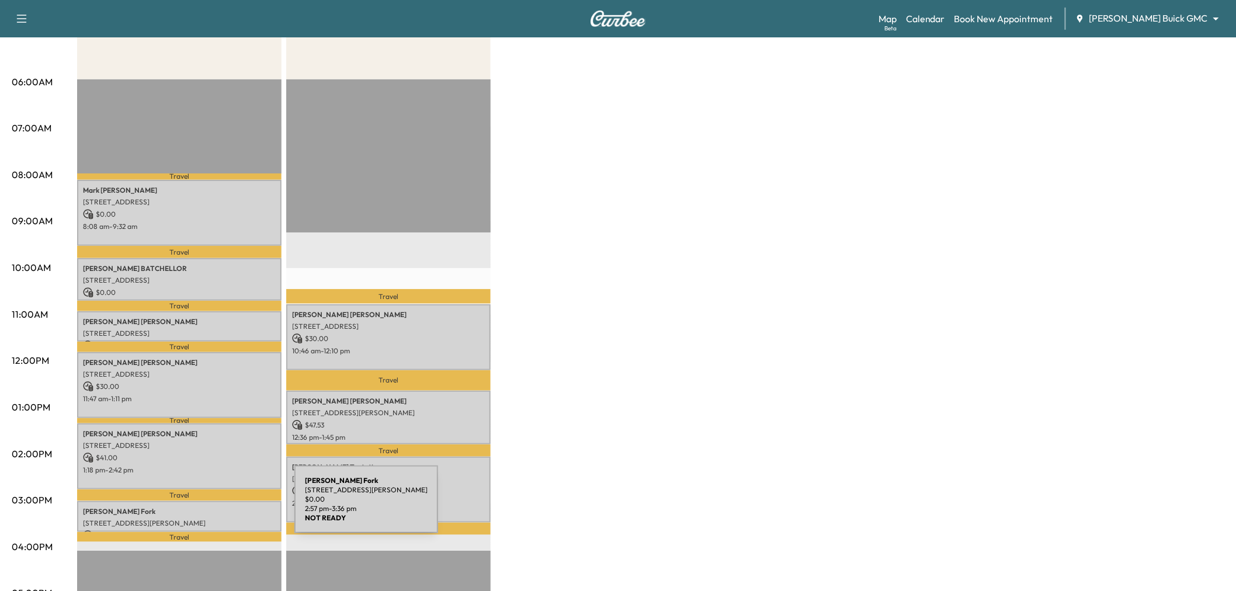
click at [207, 507] on p "[PERSON_NAME] Fork" at bounding box center [179, 511] width 193 height 9
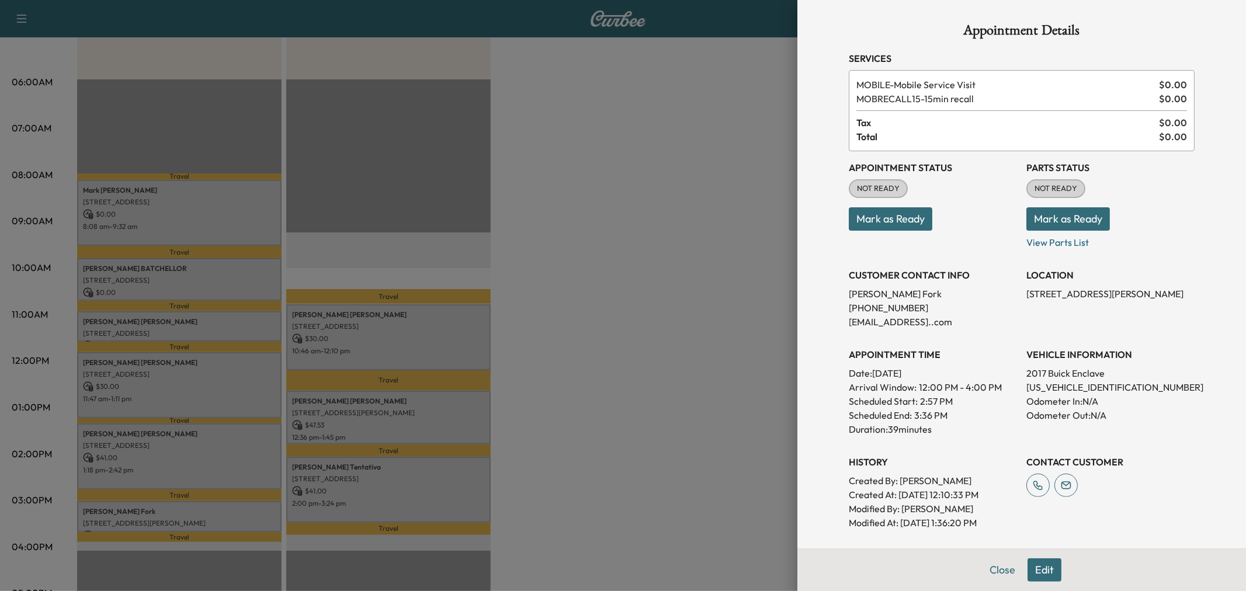
click at [352, 485] on div at bounding box center [623, 295] width 1246 height 591
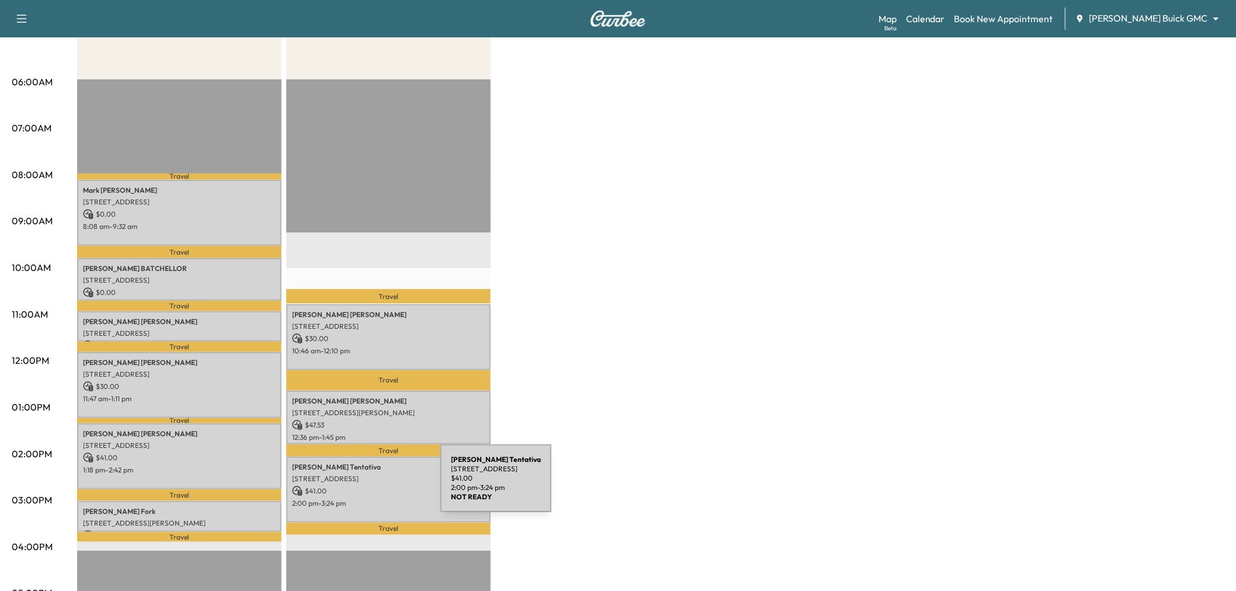
click at [353, 486] on p "$ 41.00" at bounding box center [388, 491] width 193 height 11
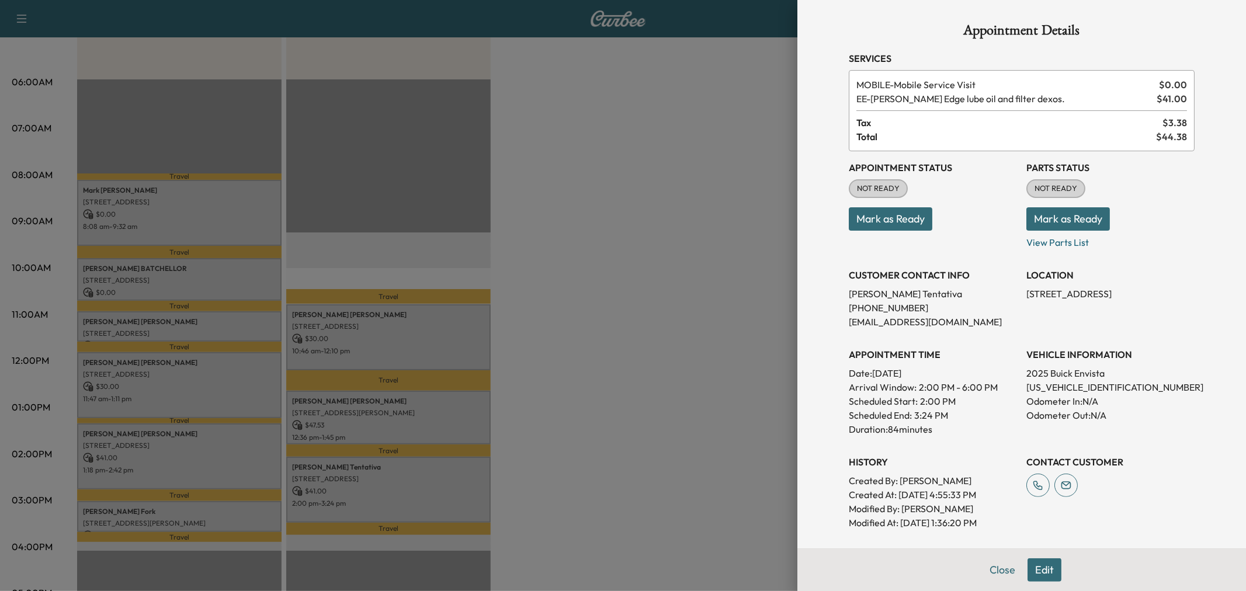
click at [401, 438] on div at bounding box center [623, 295] width 1246 height 591
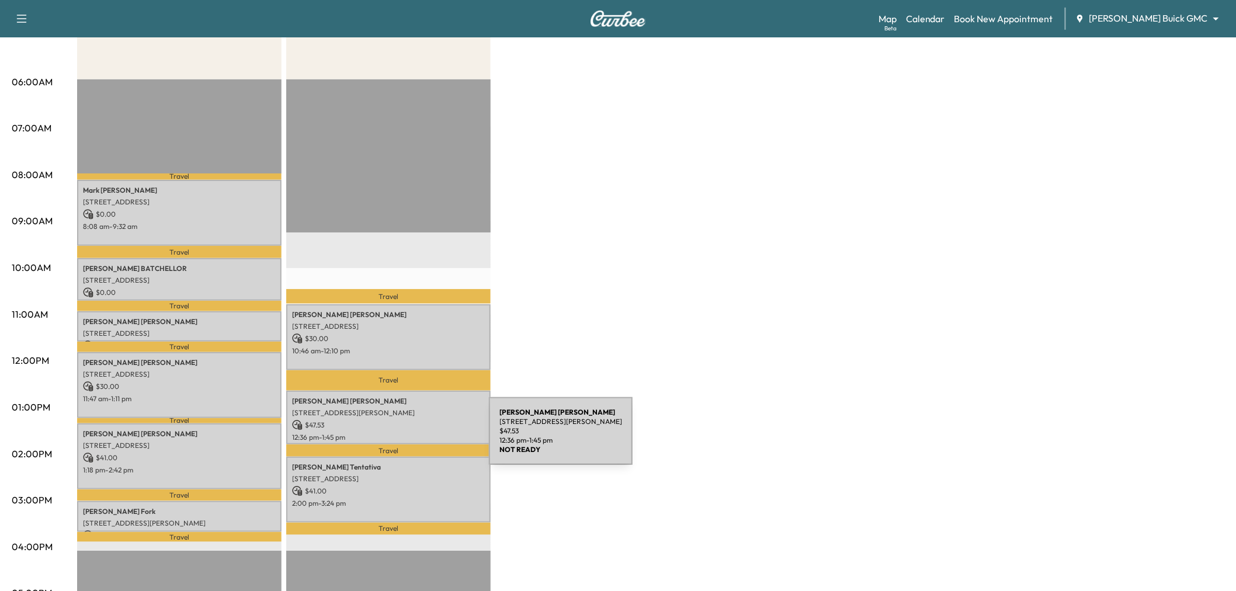
click at [401, 438] on div "[PERSON_NAME] [STREET_ADDRESS][PERSON_NAME] $ 47.53 12:36 pm - 1:45 pm" at bounding box center [388, 418] width 204 height 54
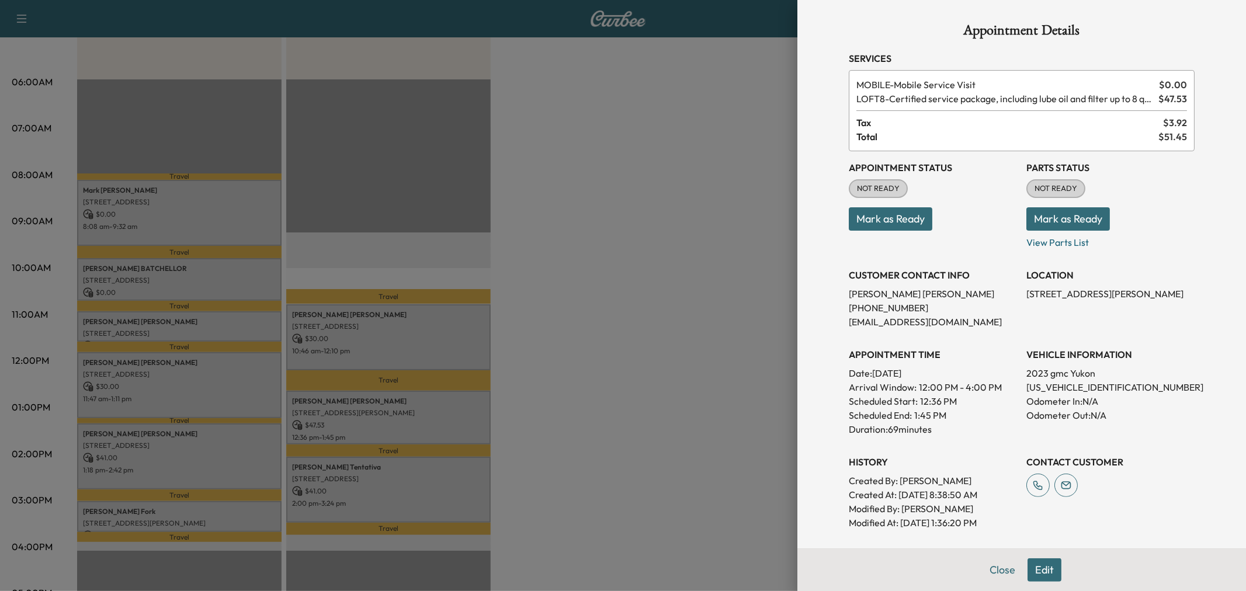
click at [445, 333] on div at bounding box center [623, 295] width 1246 height 591
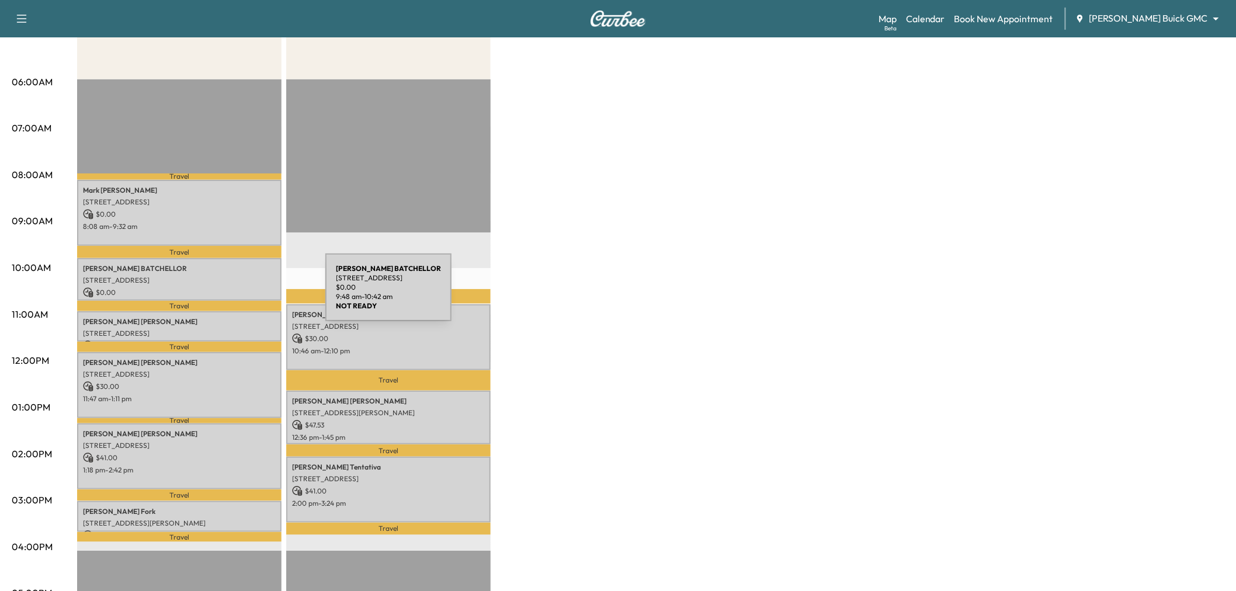
click at [238, 294] on p "$ 0.00" at bounding box center [179, 292] width 193 height 11
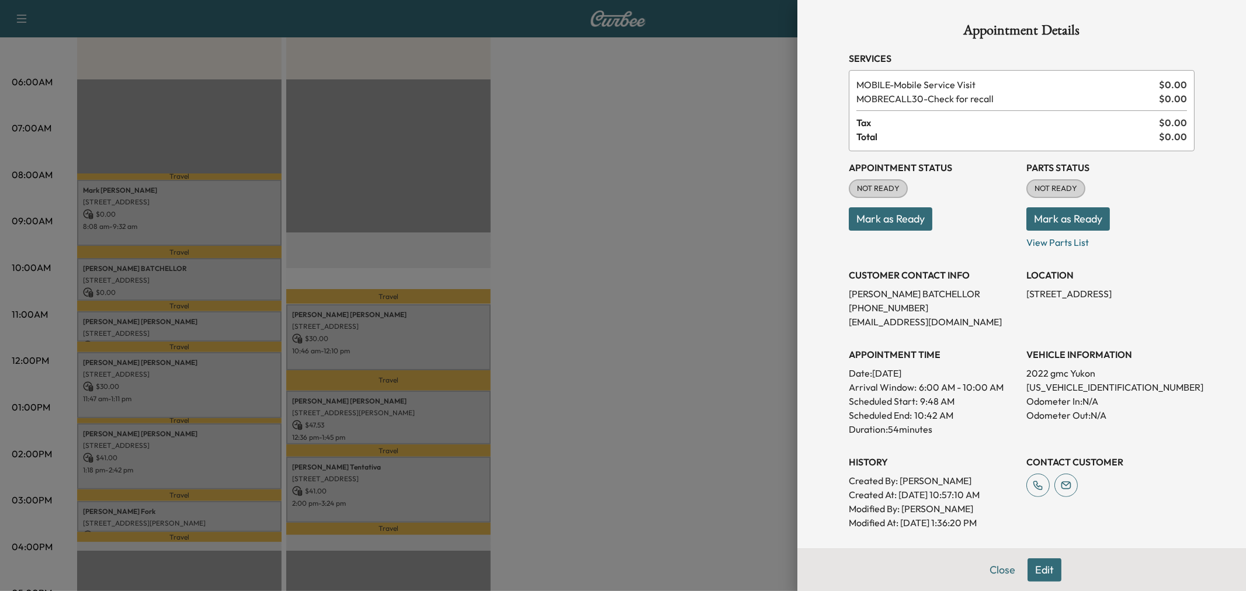
click at [238, 294] on div at bounding box center [623, 295] width 1246 height 591
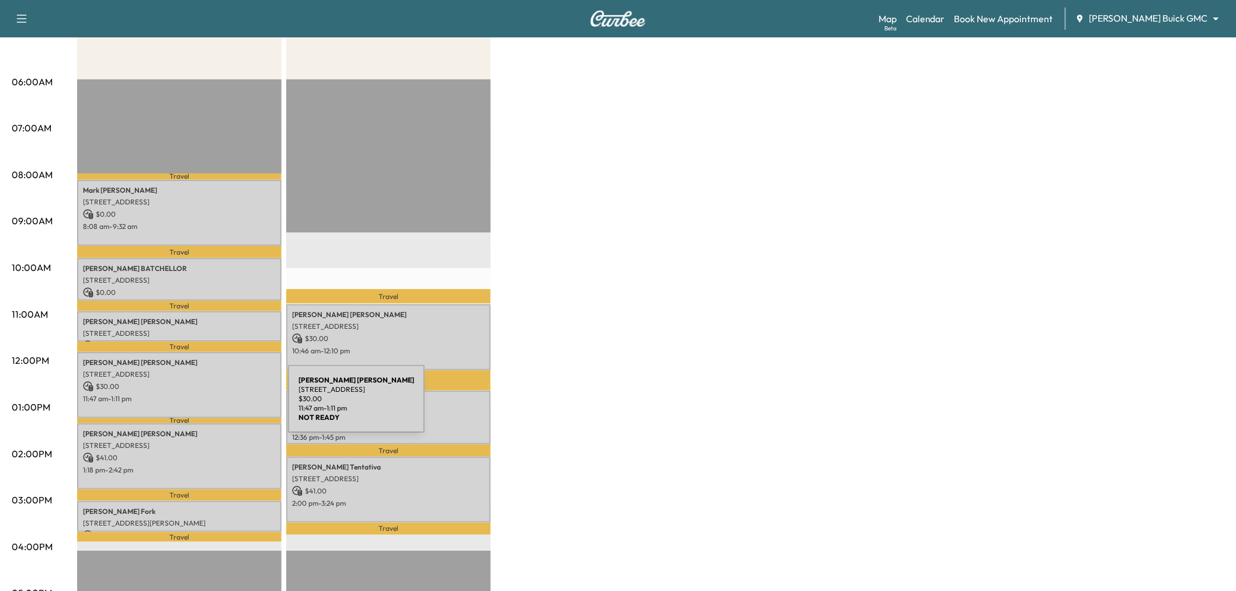
click at [200, 406] on div "[PERSON_NAME] [STREET_ADDRESS] $ 30.00 11:47 am - 1:11 pm" at bounding box center [179, 385] width 204 height 66
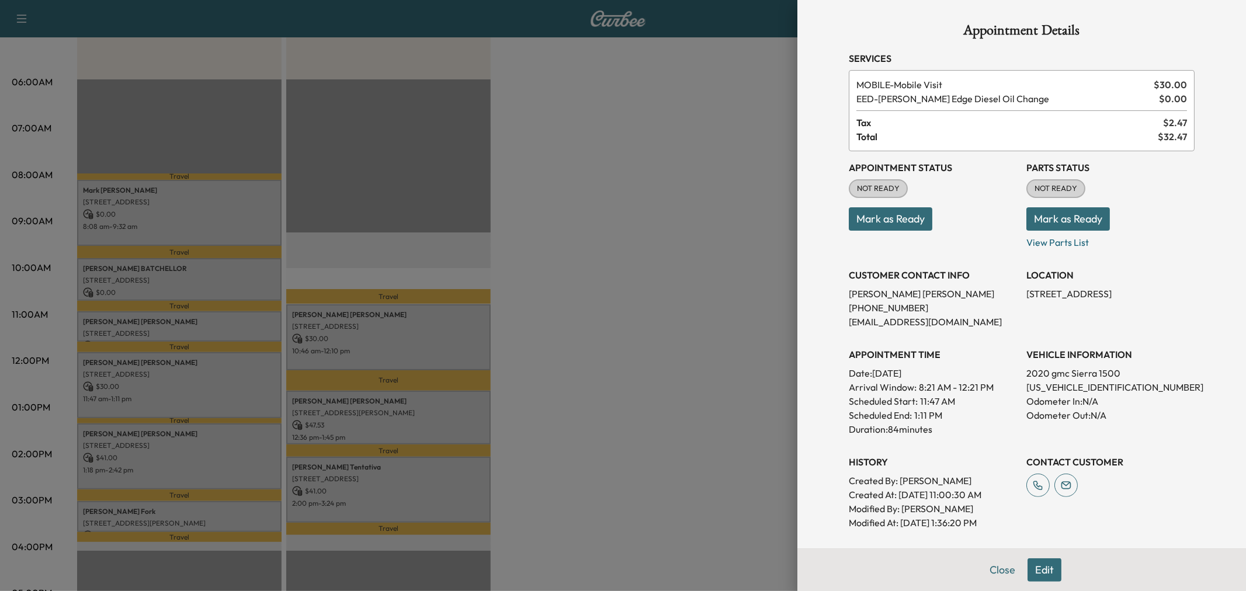
click at [572, 309] on div at bounding box center [623, 295] width 1246 height 591
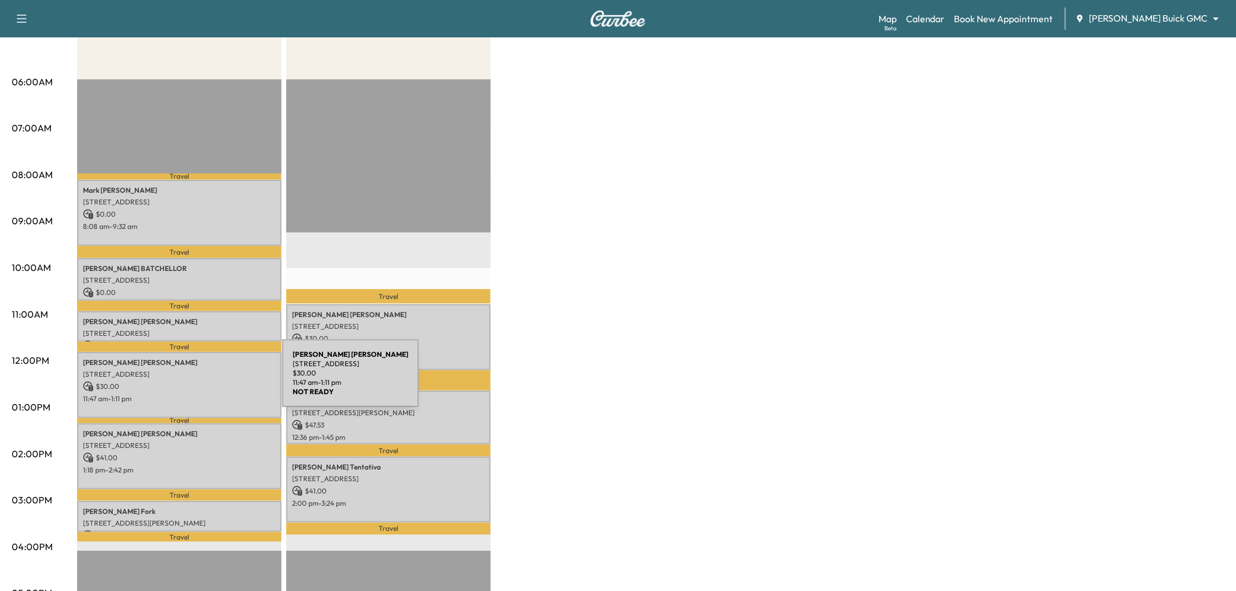
click at [194, 381] on p "$ 30.00" at bounding box center [179, 386] width 193 height 11
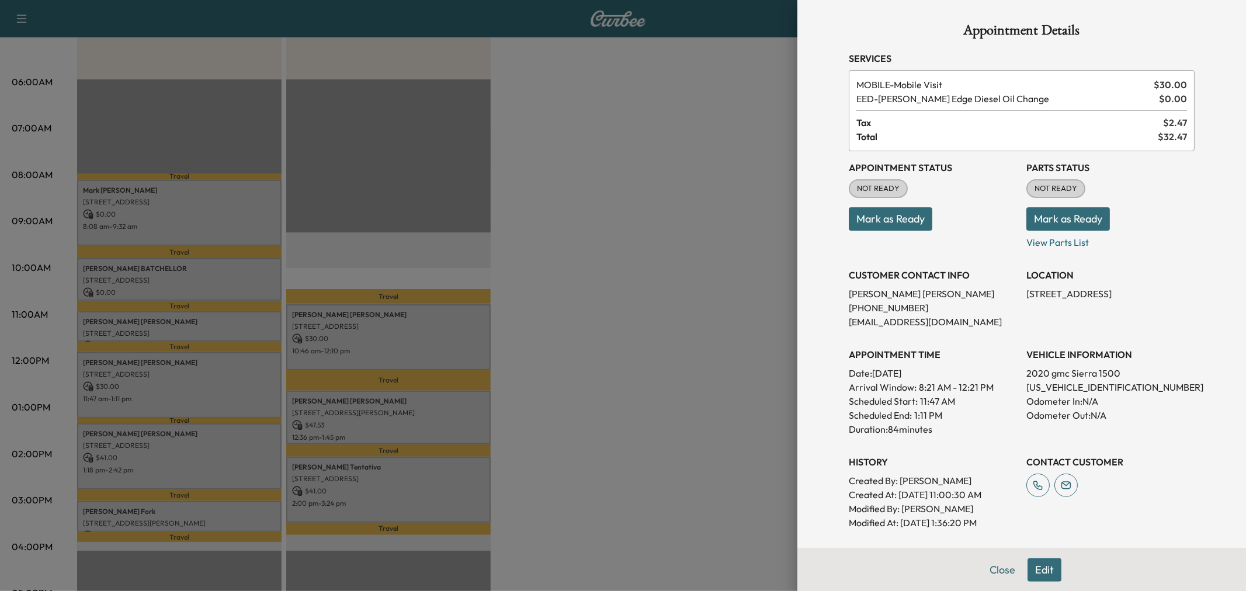
scroll to position [152, 0]
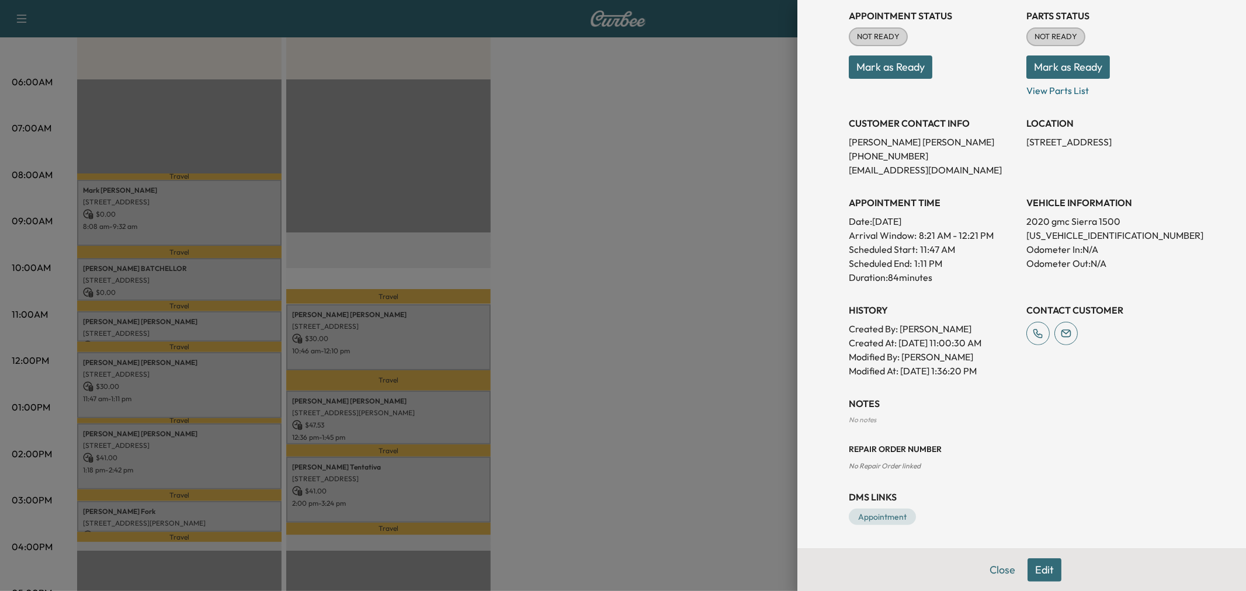
click at [1027, 565] on button "Edit" at bounding box center [1044, 569] width 34 height 23
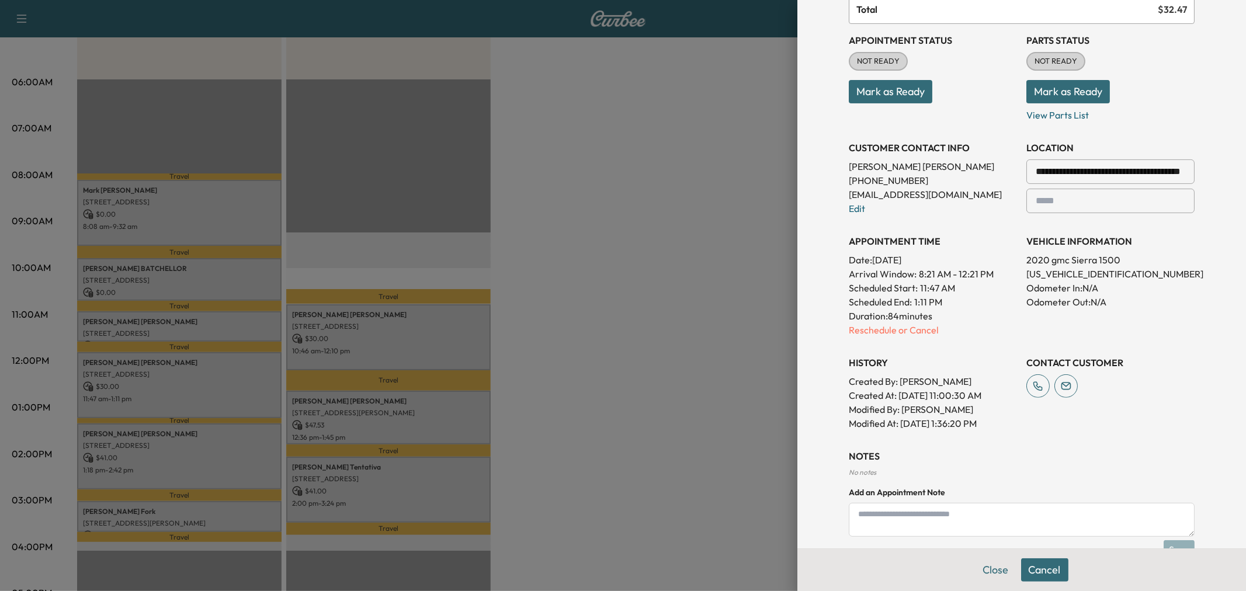
scroll to position [176, 0]
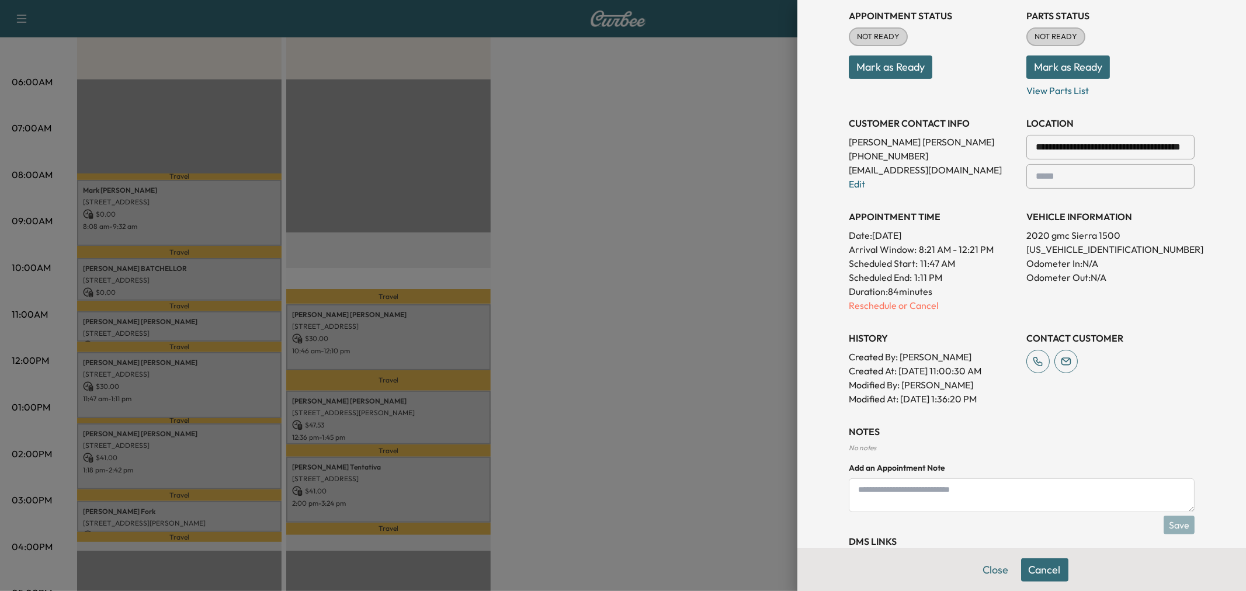
click at [966, 493] on textarea at bounding box center [1021, 495] width 346 height 34
type textarea "**********"
click at [1166, 520] on button "Save" at bounding box center [1178, 525] width 31 height 19
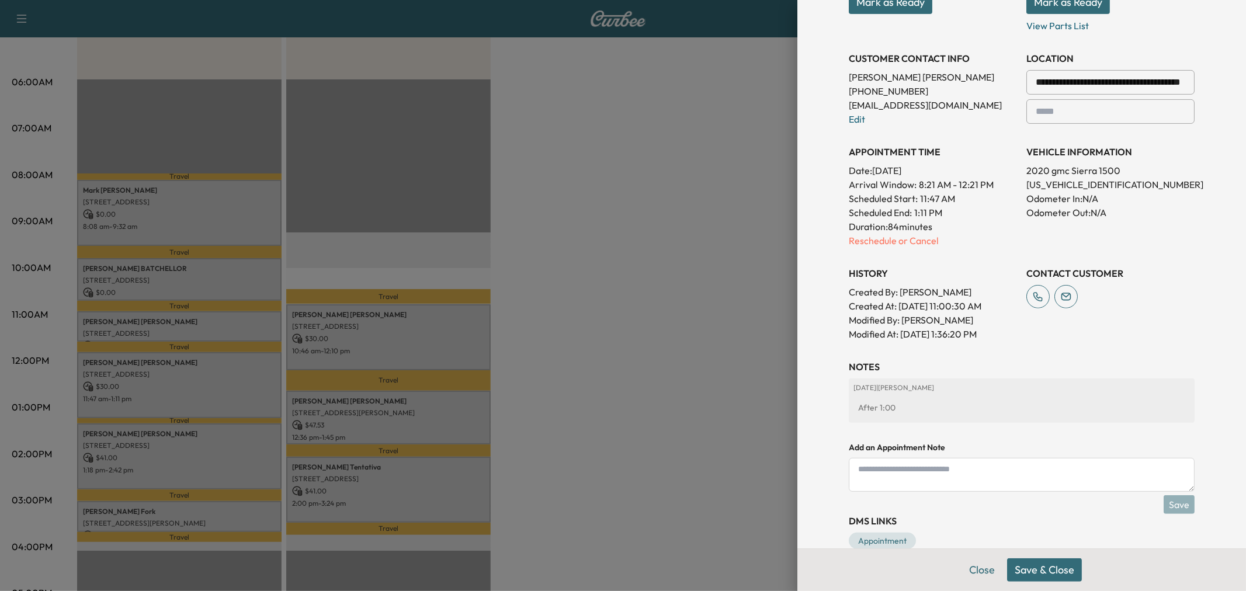
click at [1029, 573] on button "Save & Close" at bounding box center [1044, 569] width 75 height 23
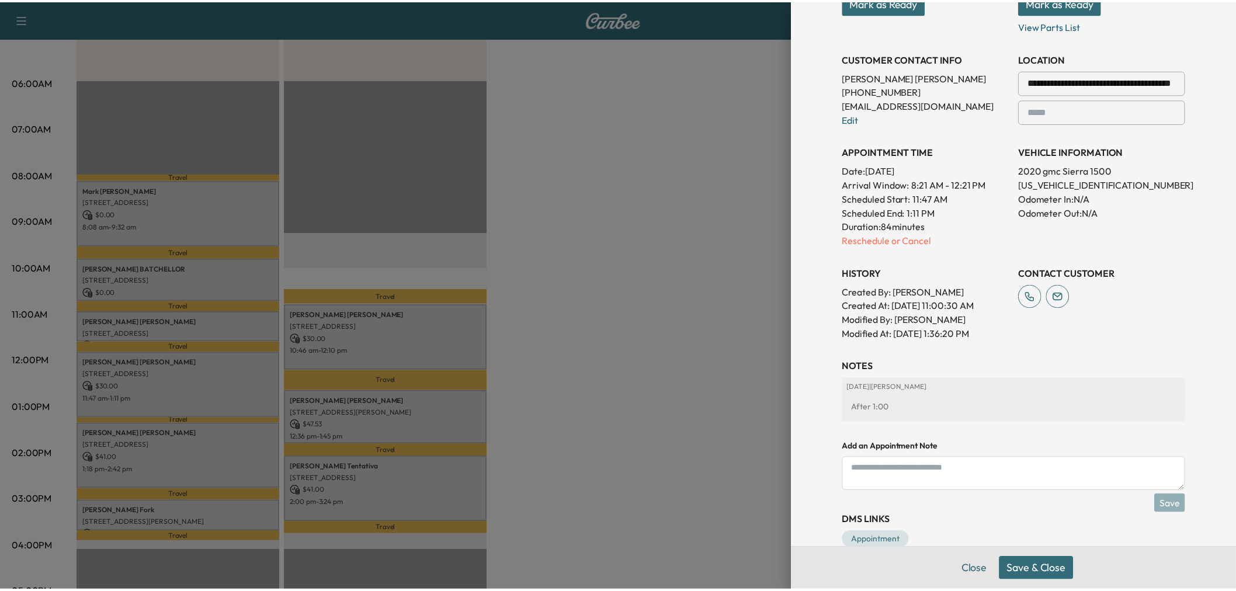
scroll to position [217, 0]
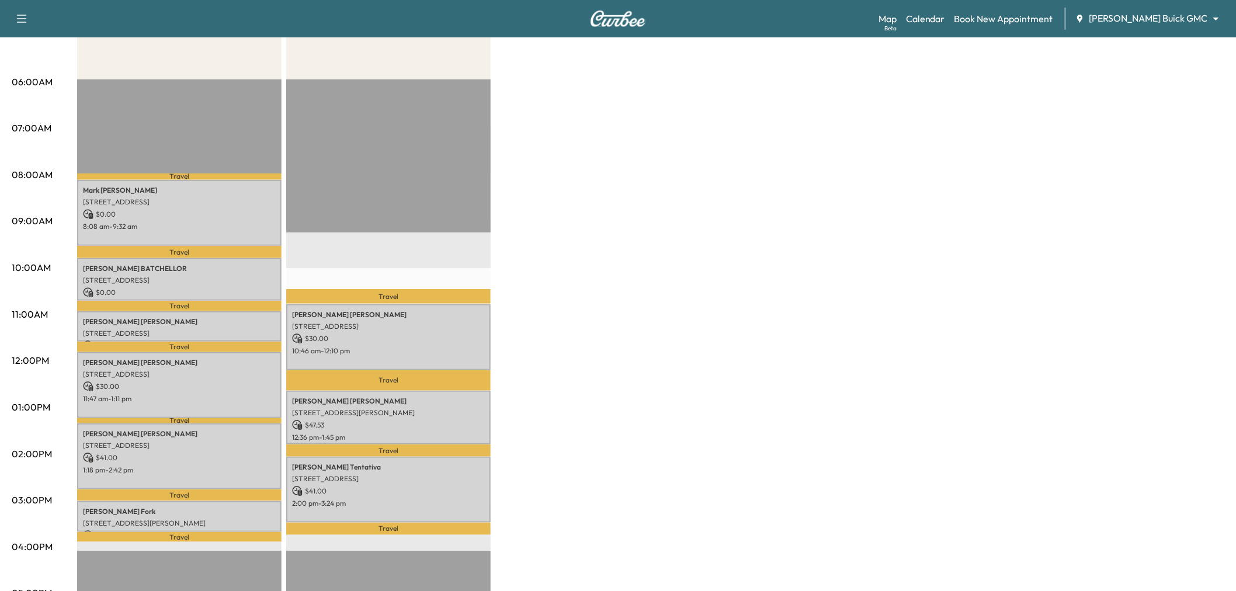
click at [611, 325] on div "Large Van $ 101.00 Revenue 6 hr 24 min Work Time 1 hr 25 min Transit Time Trave…" at bounding box center [650, 396] width 1147 height 876
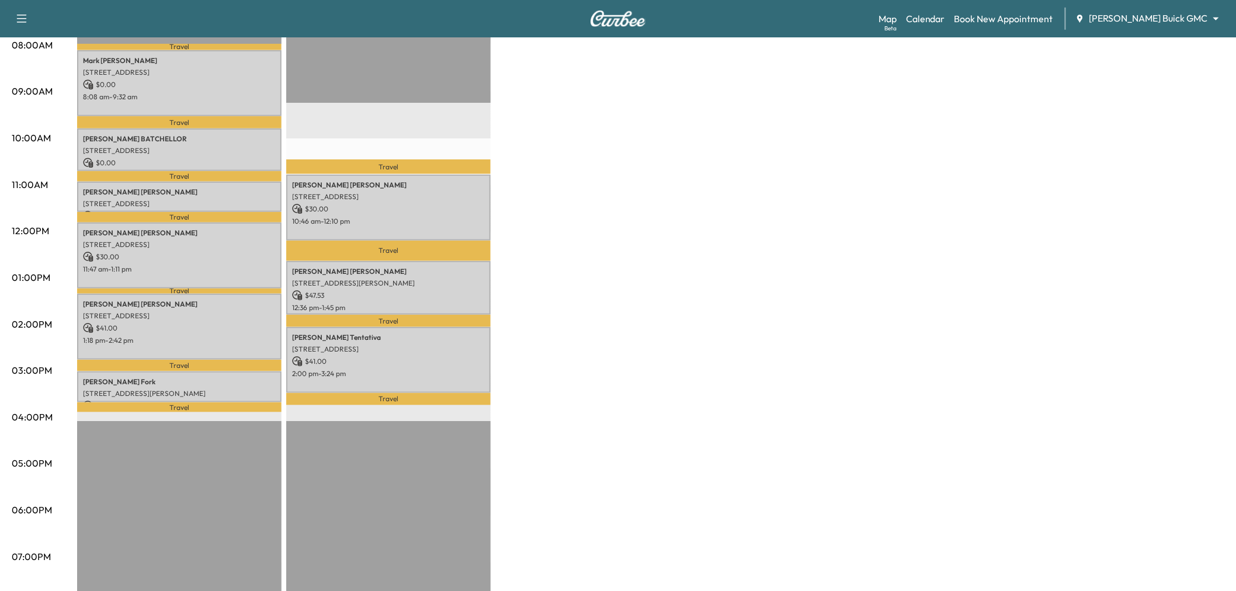
scroll to position [65, 0]
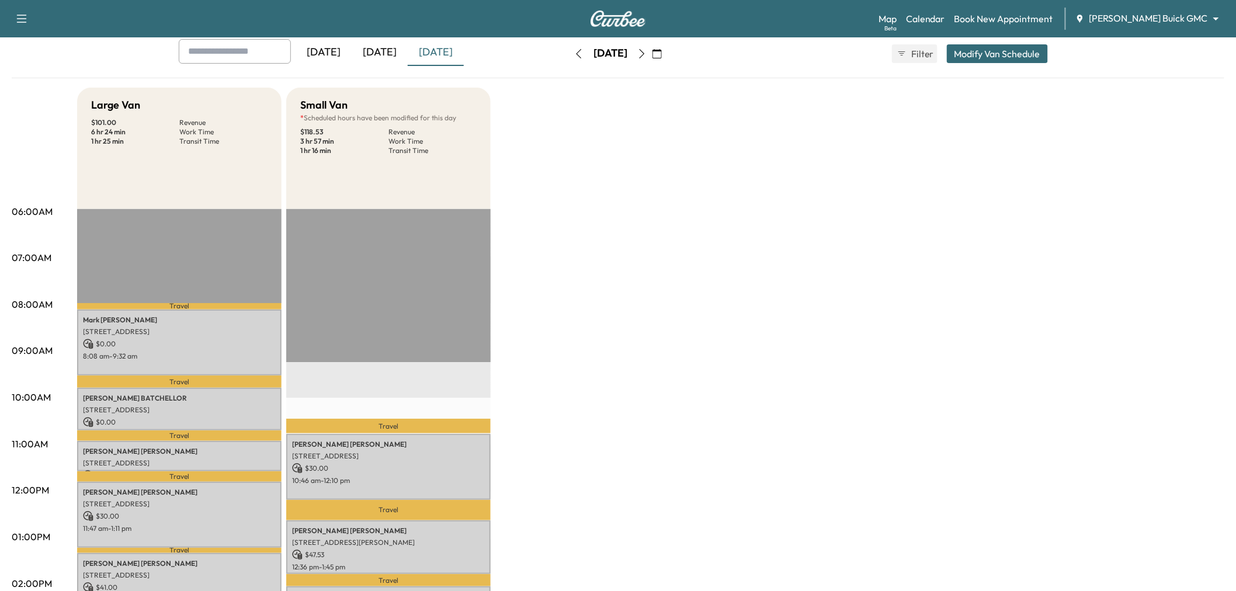
click at [722, 347] on div "Large Van $ 101.00 Revenue 6 hr 24 min Work Time 1 hr 25 min Transit Time Trave…" at bounding box center [650, 526] width 1147 height 876
click at [383, 54] on div "[DATE]" at bounding box center [380, 52] width 56 height 27
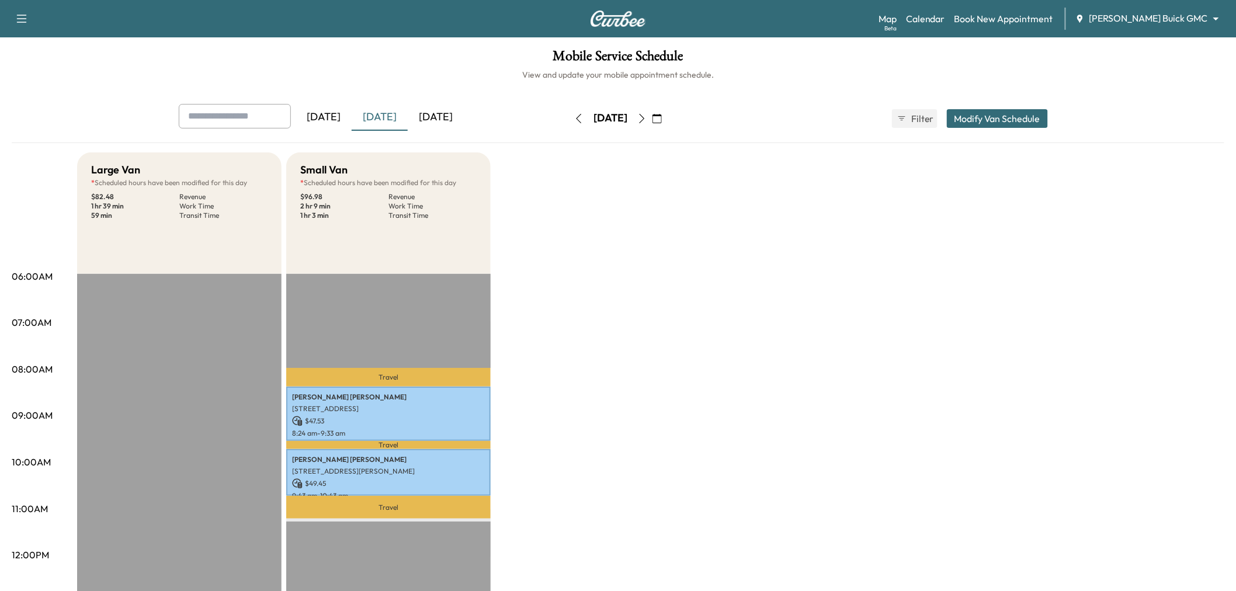
click at [447, 119] on div "[DATE]" at bounding box center [436, 117] width 56 height 27
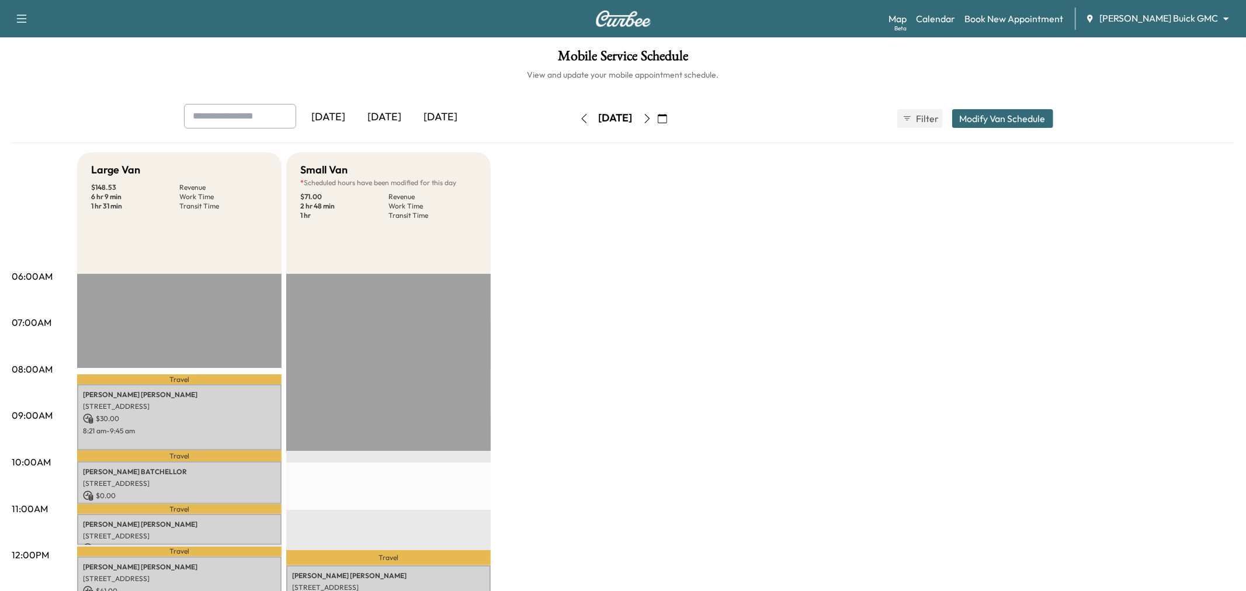
click at [1152, 12] on body "Support Log Out Map Beta Calendar Book New Appointment Ewing Buick GMC ********…" at bounding box center [623, 295] width 1246 height 591
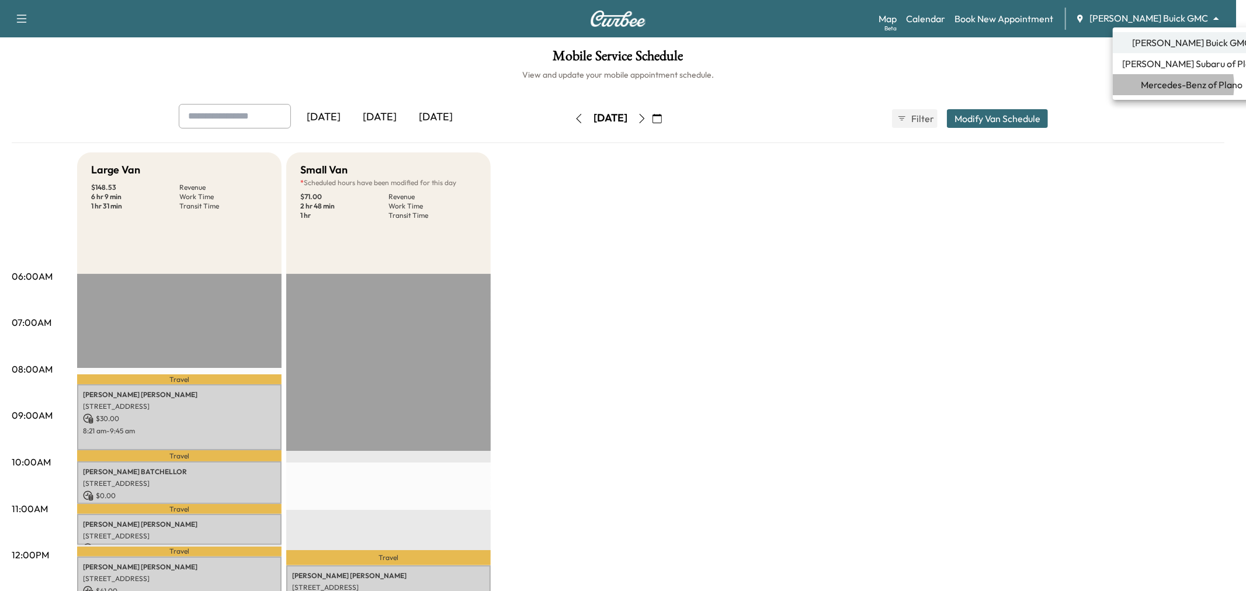
click at [1163, 85] on span "Mercedes-Benz of Plano" at bounding box center [1191, 85] width 102 height 14
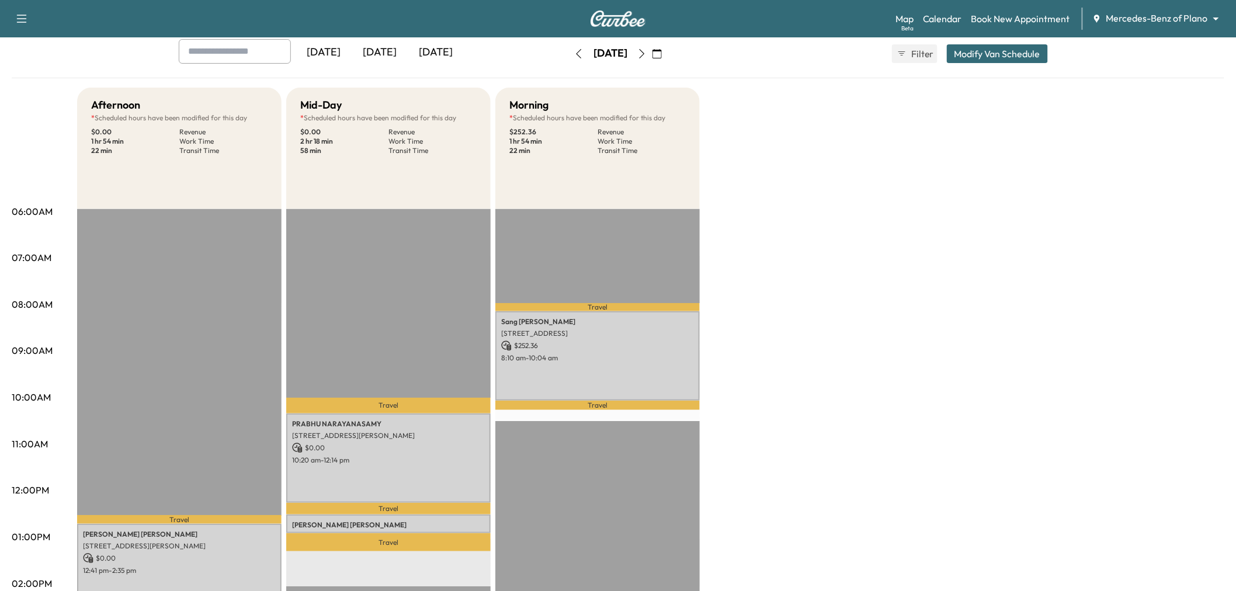
scroll to position [194, 0]
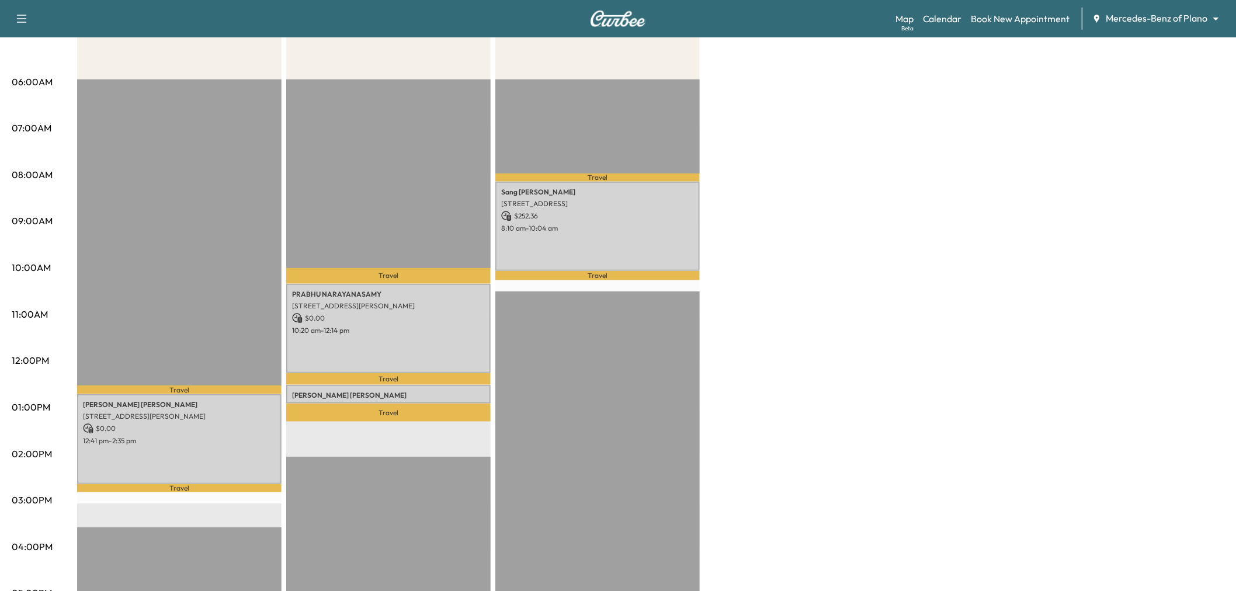
click at [774, 241] on div "Afternoon * Scheduled hours have been modified for this day $ 0.00 Revenue 1 hr…" at bounding box center [650, 396] width 1147 height 876
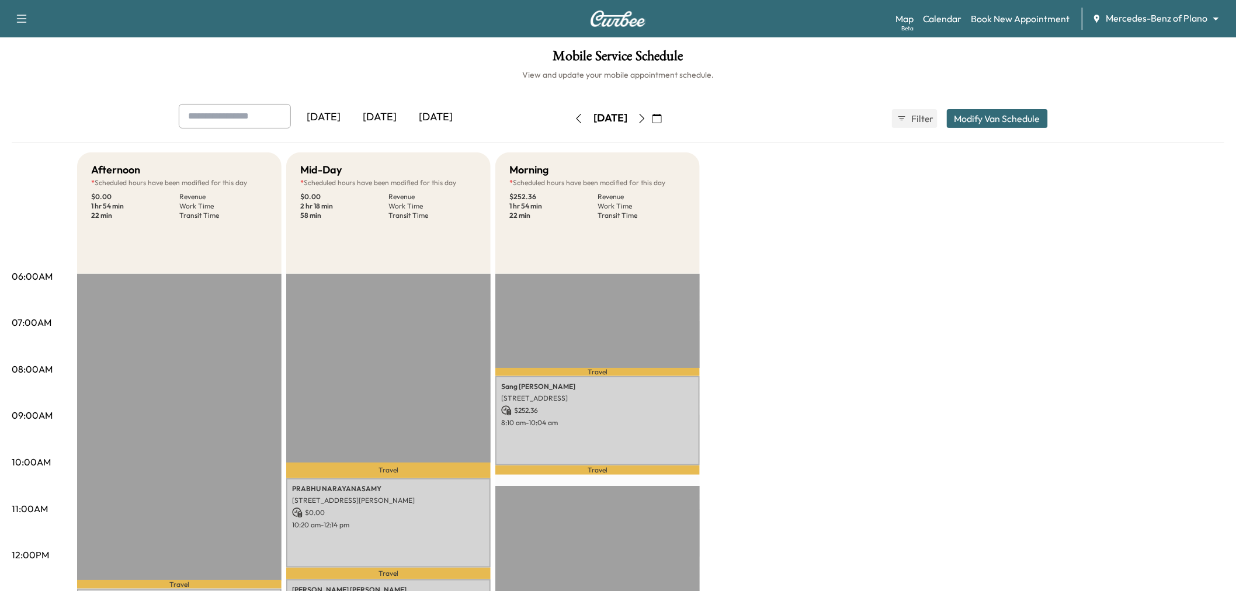
click at [450, 114] on div "[DATE]" at bounding box center [436, 117] width 56 height 27
click at [771, 294] on div "Afternoon * Scheduled hours have been modified for this day $ 0.00 Revenue 1 hr…" at bounding box center [650, 590] width 1147 height 876
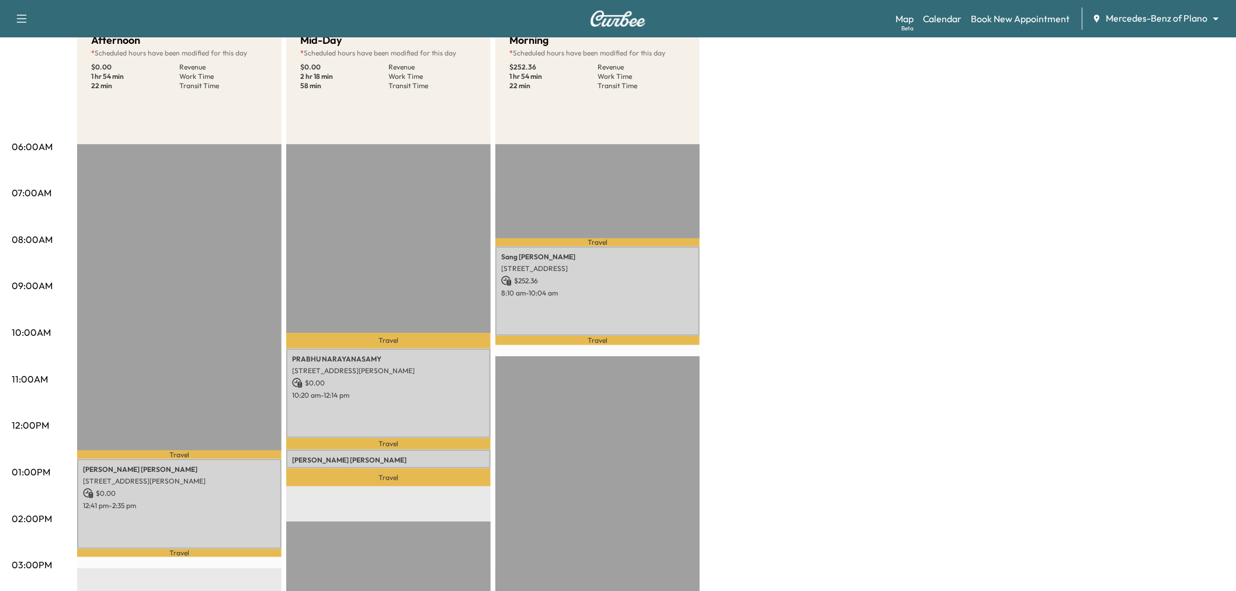
click at [840, 267] on div "Afternoon * Scheduled hours have been modified for this day $ 0.00 Revenue 1 hr…" at bounding box center [650, 461] width 1147 height 876
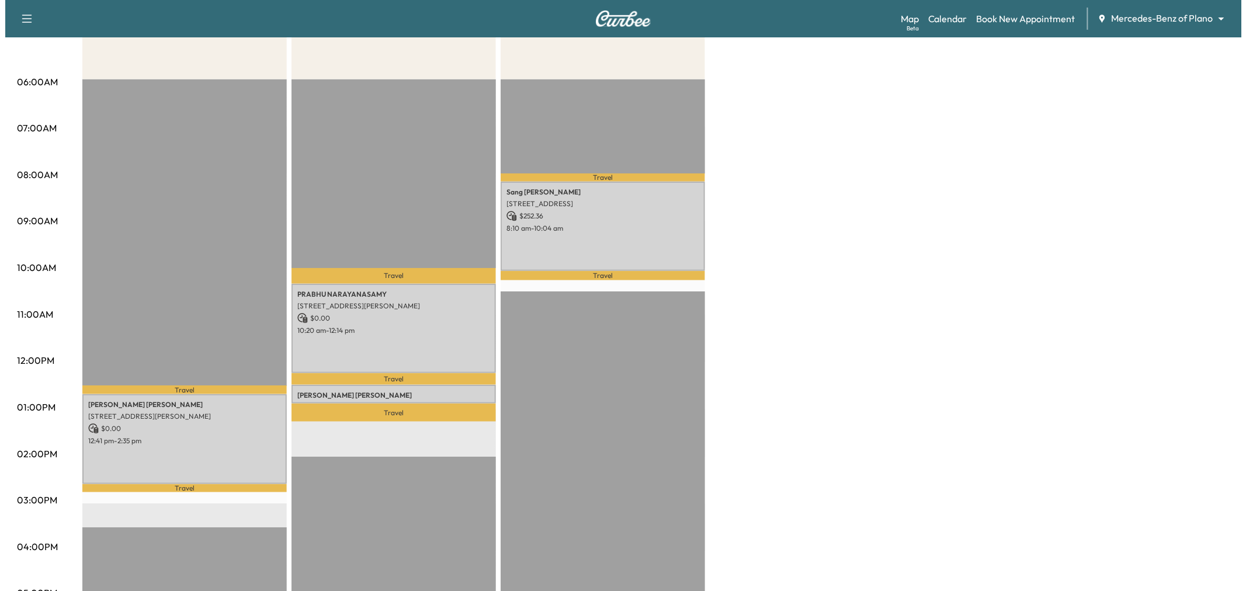
scroll to position [0, 0]
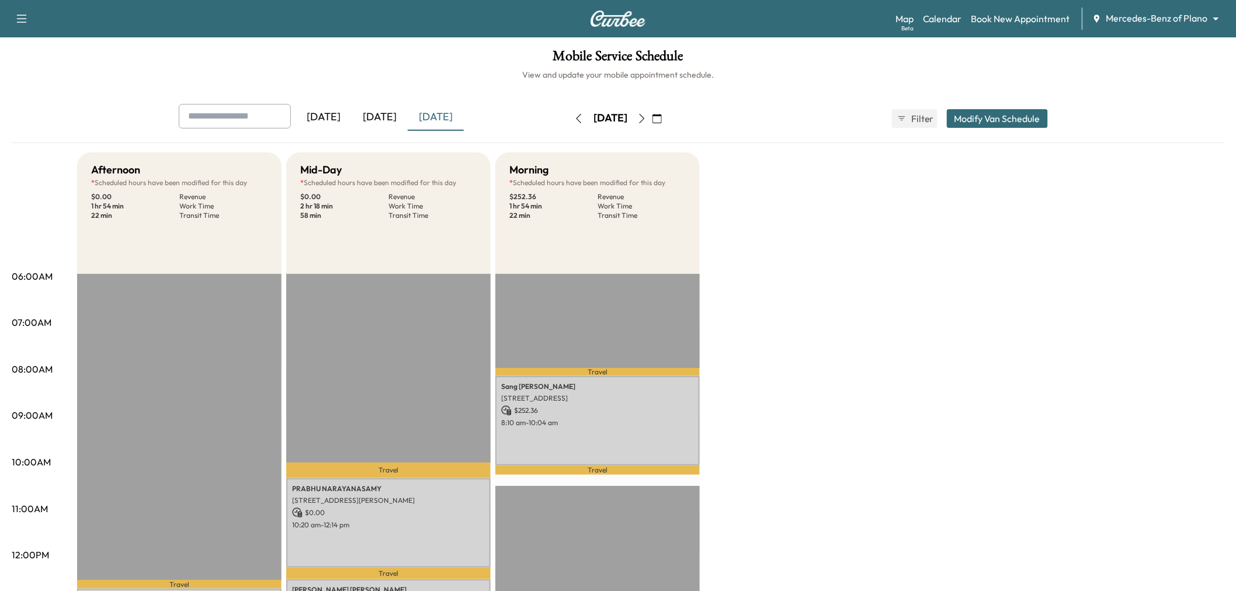
click at [374, 115] on div "[DATE]" at bounding box center [380, 117] width 56 height 27
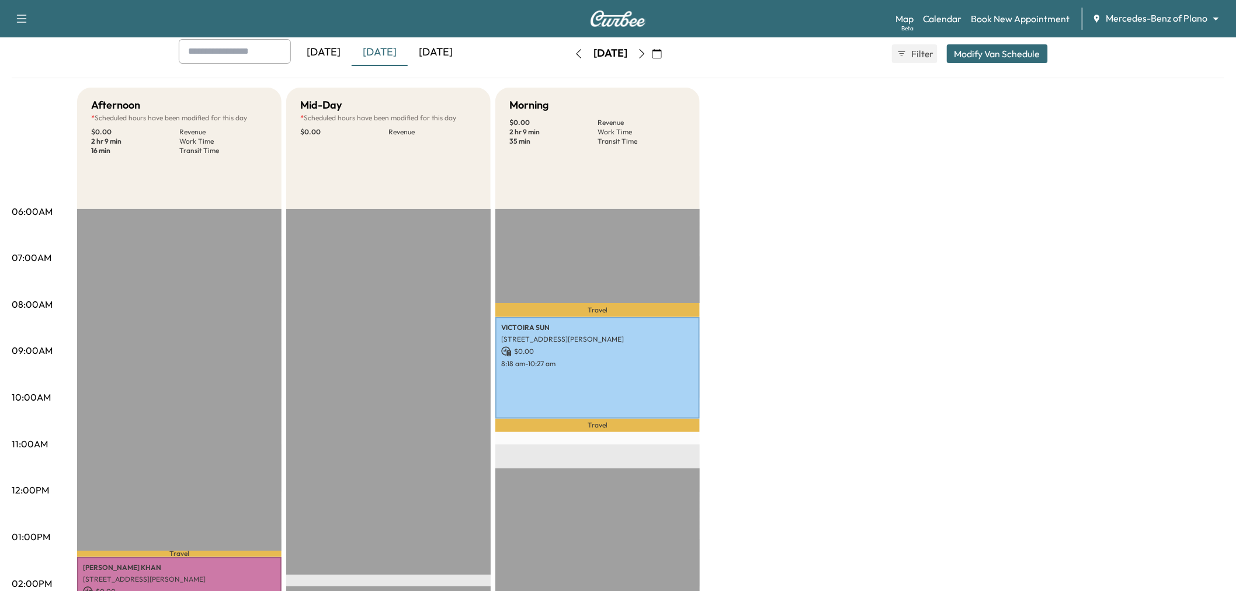
scroll to position [194, 0]
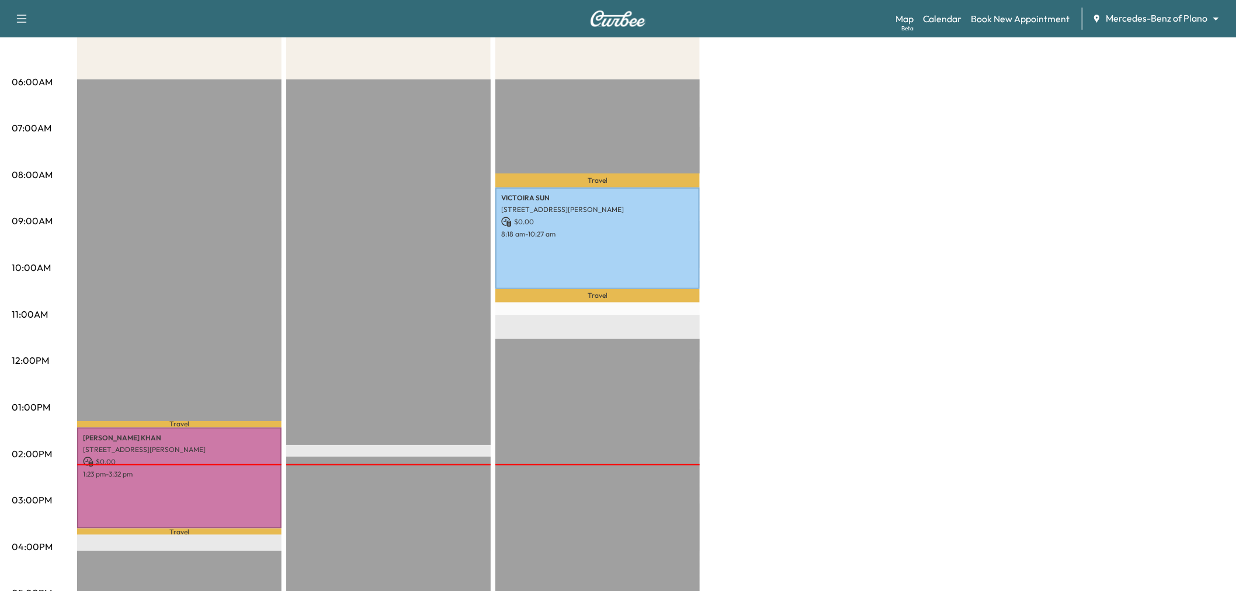
click at [920, 246] on div "Afternoon * Scheduled hours have been modified for this day $ 0.00 Revenue 2 hr…" at bounding box center [650, 396] width 1147 height 876
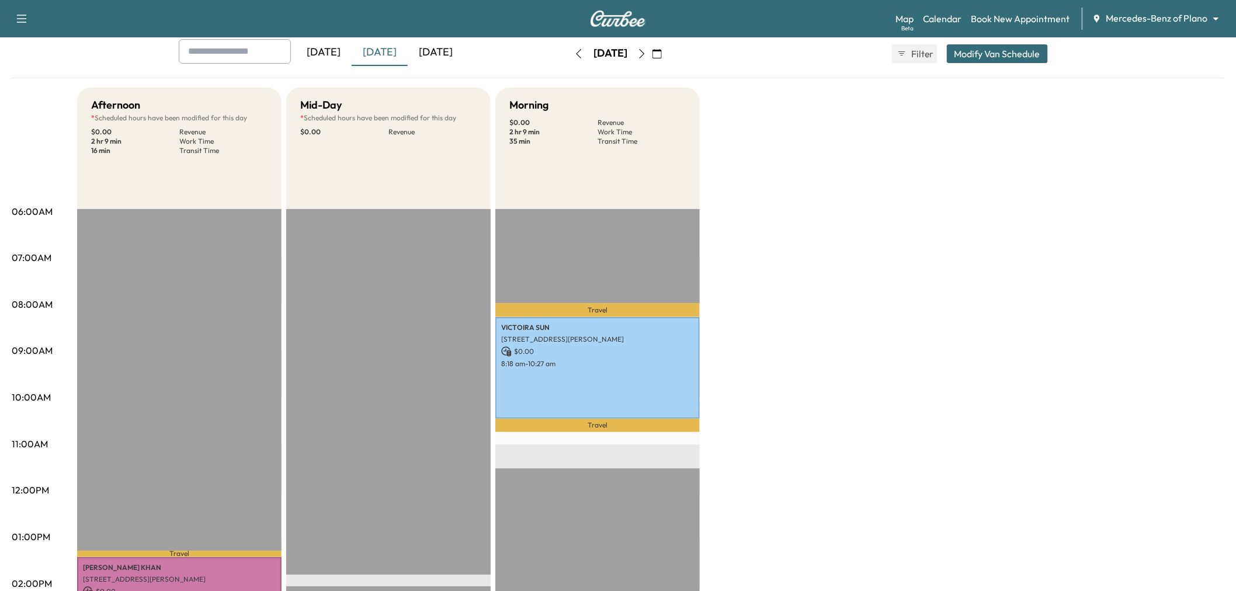
click at [723, 259] on div "Afternoon * Scheduled hours have been modified for this day $ 0.00 Revenue 2 hr…" at bounding box center [650, 526] width 1147 height 876
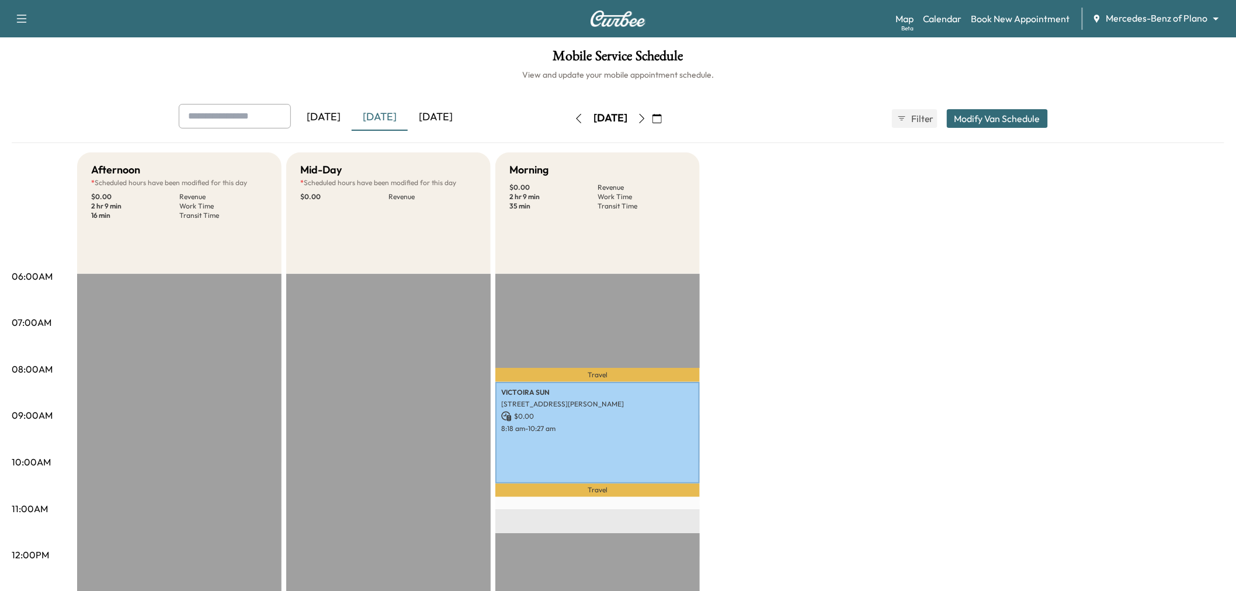
click at [930, 355] on div "Afternoon * Scheduled hours have been modified for this day $ 0.00 Revenue 2 hr…" at bounding box center [650, 590] width 1147 height 876
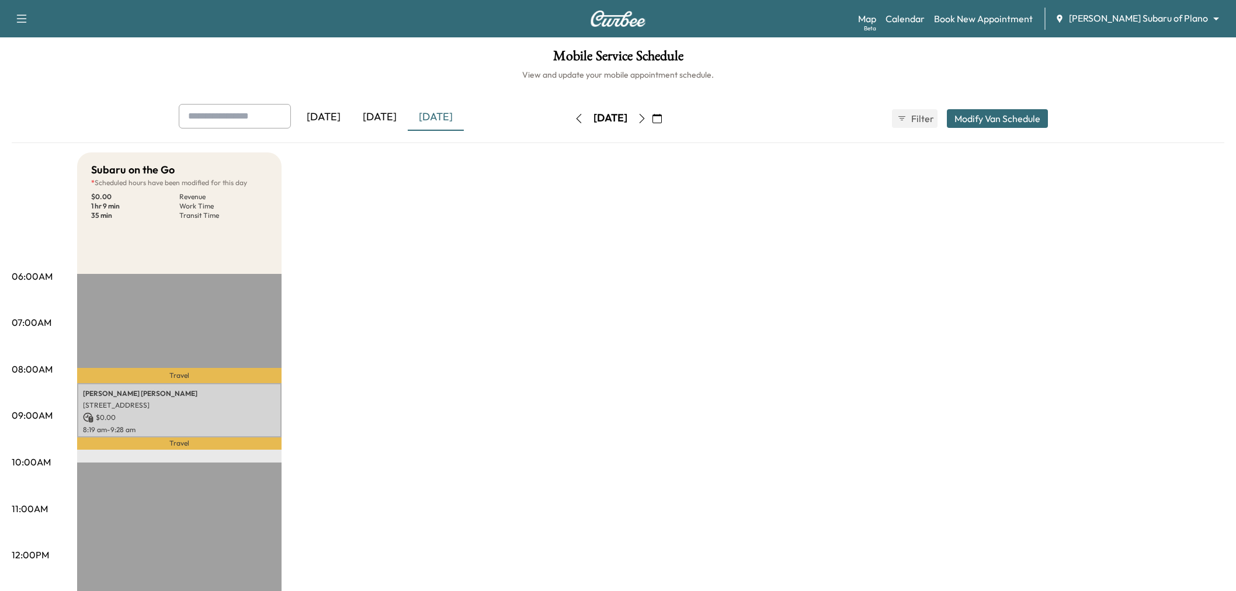
scroll to position [65, 0]
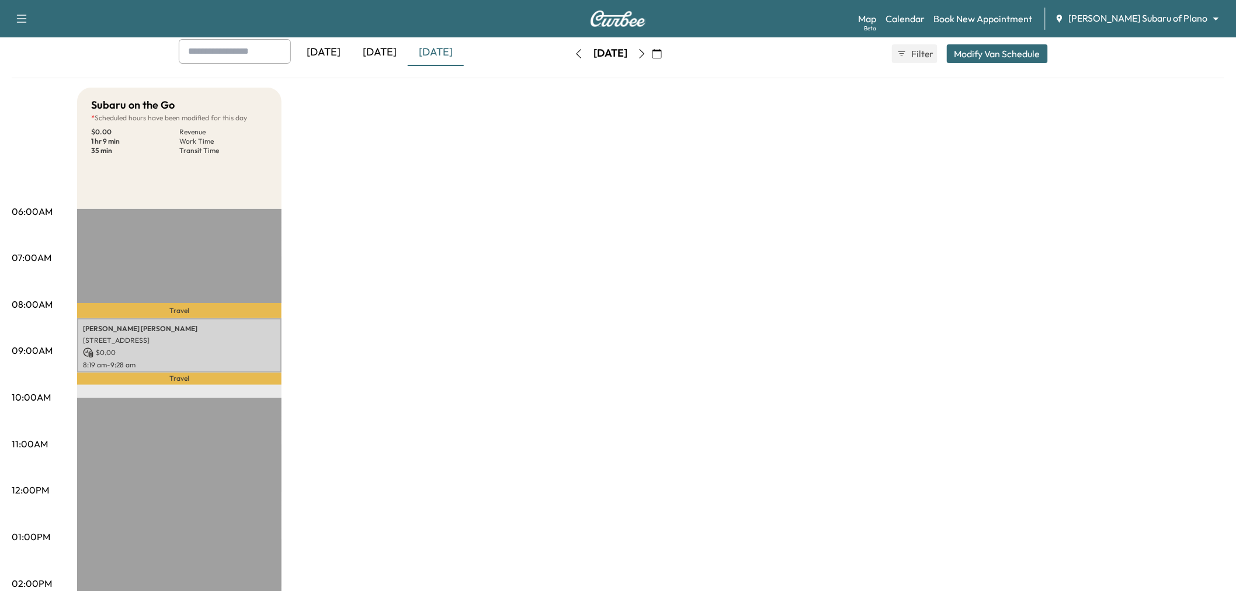
click at [436, 59] on div "[DATE]" at bounding box center [436, 52] width 56 height 27
